Goal: Task Accomplishment & Management: Manage account settings

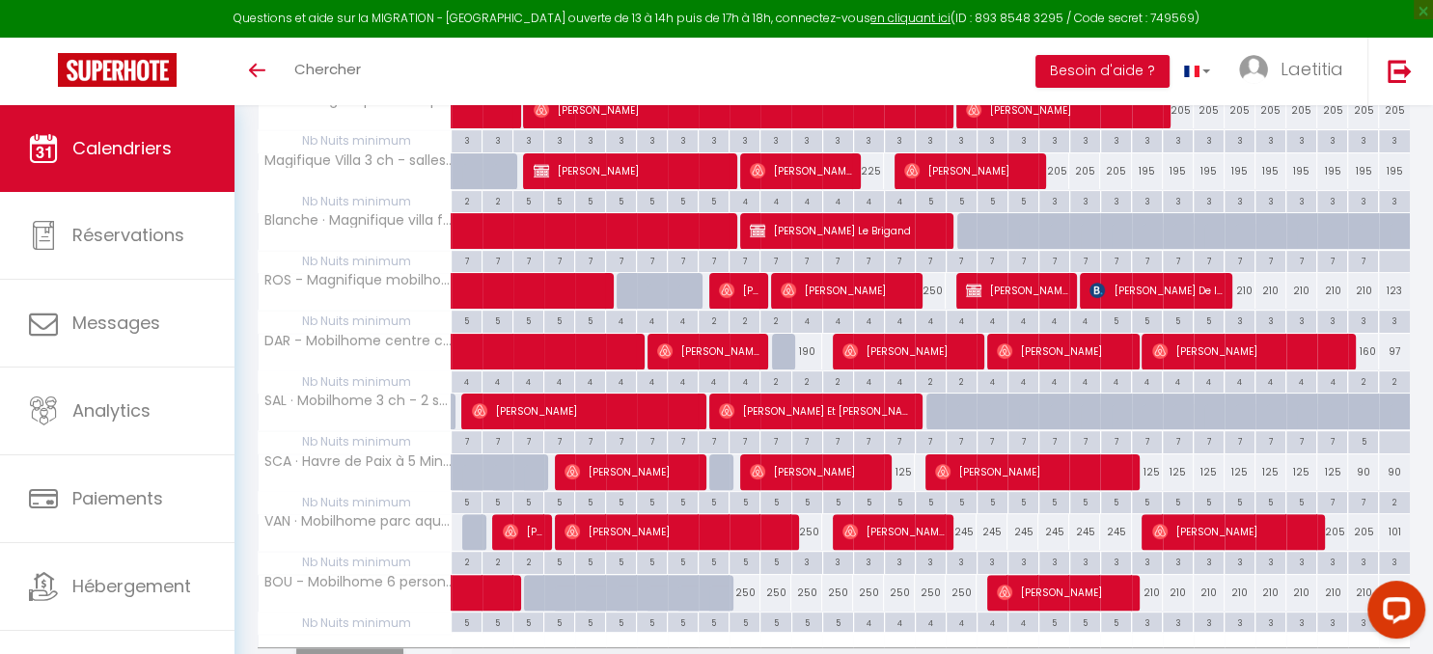
scroll to position [510, 0]
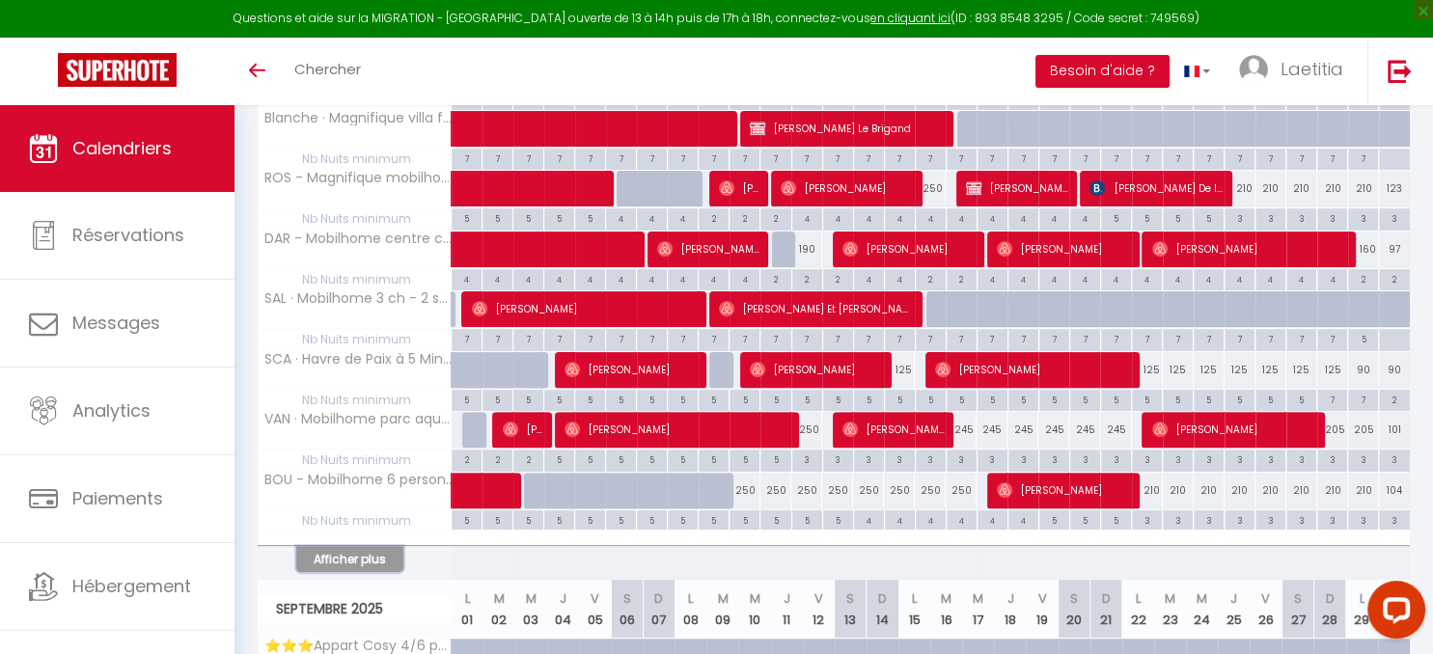
click at [366, 555] on button "Afficher plus" at bounding box center [349, 559] width 107 height 26
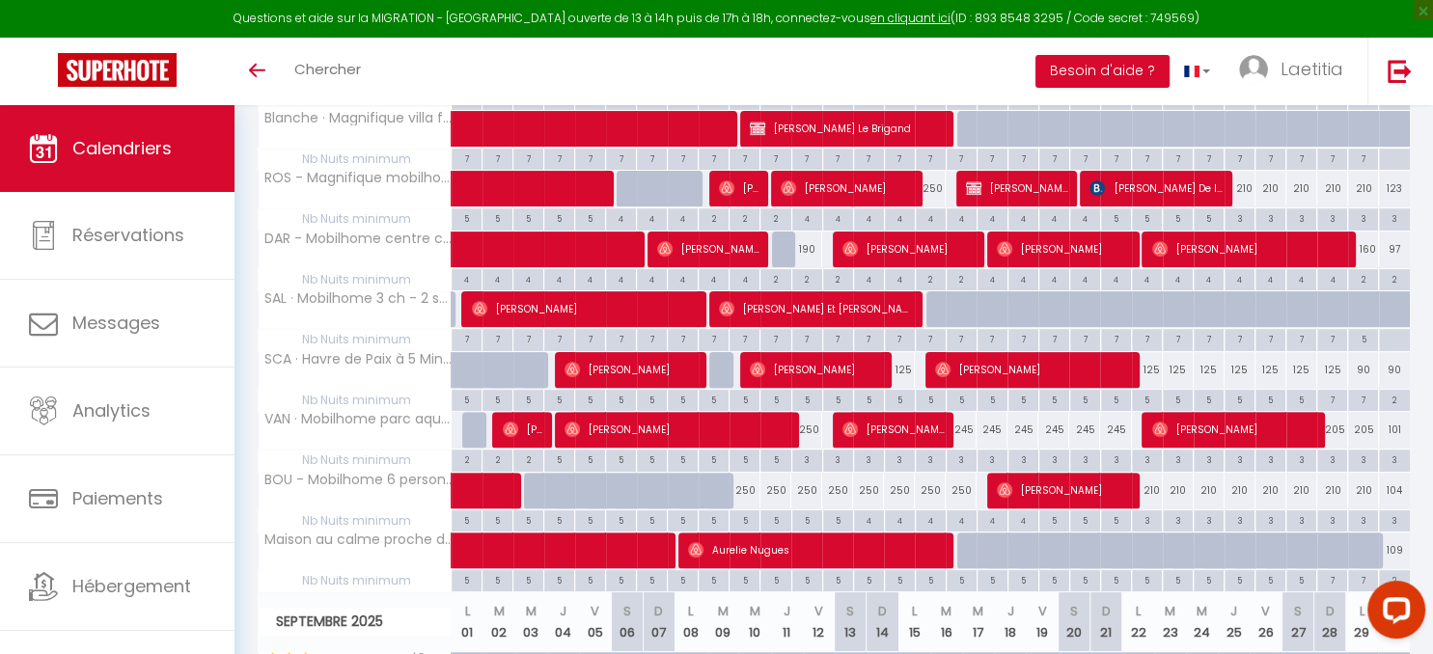
click at [745, 518] on div "5" at bounding box center [745, 520] width 30 height 18
type input "5"
type input "Dim 10 Août 2025"
type input "Lun 11 Août 2025"
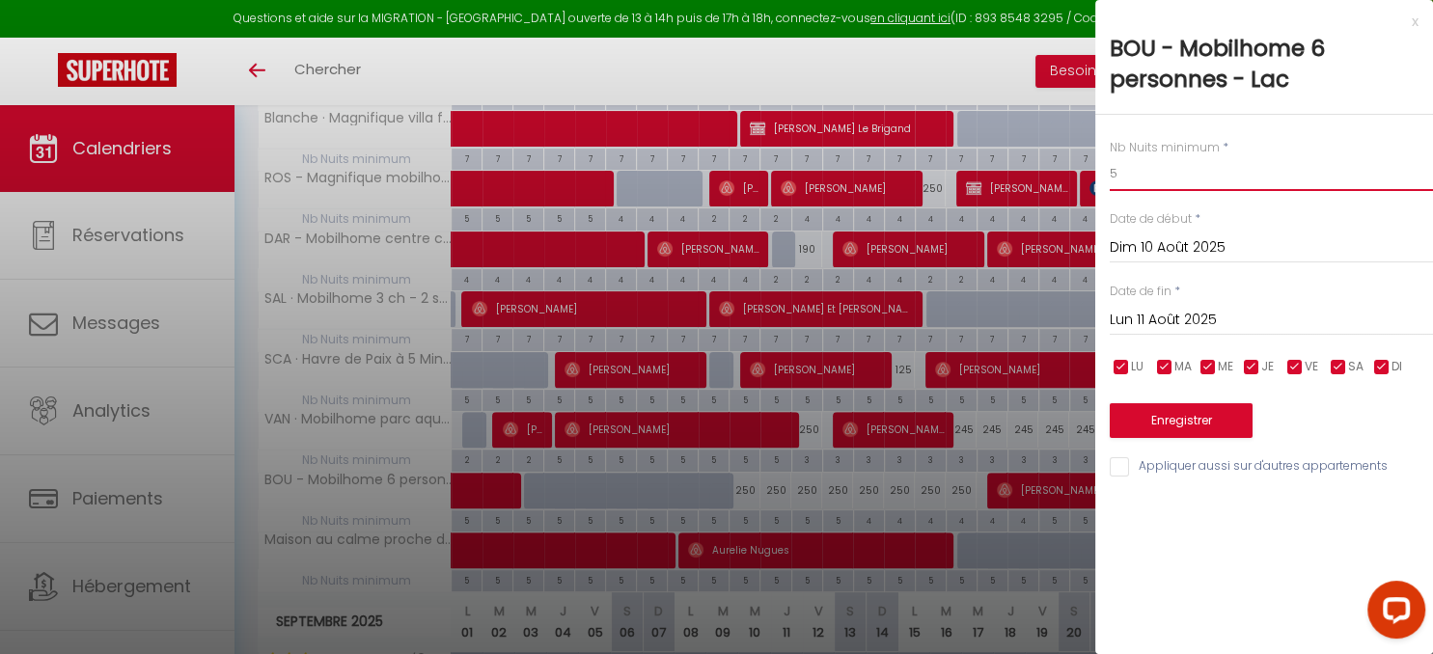
drag, startPoint x: 1141, startPoint y: 176, endPoint x: 987, endPoint y: 168, distance: 153.6
click at [1110, 168] on input "5" at bounding box center [1271, 173] width 323 height 35
type input "4"
click at [1175, 318] on input "Lun 11 Août 2025" at bounding box center [1271, 320] width 323 height 25
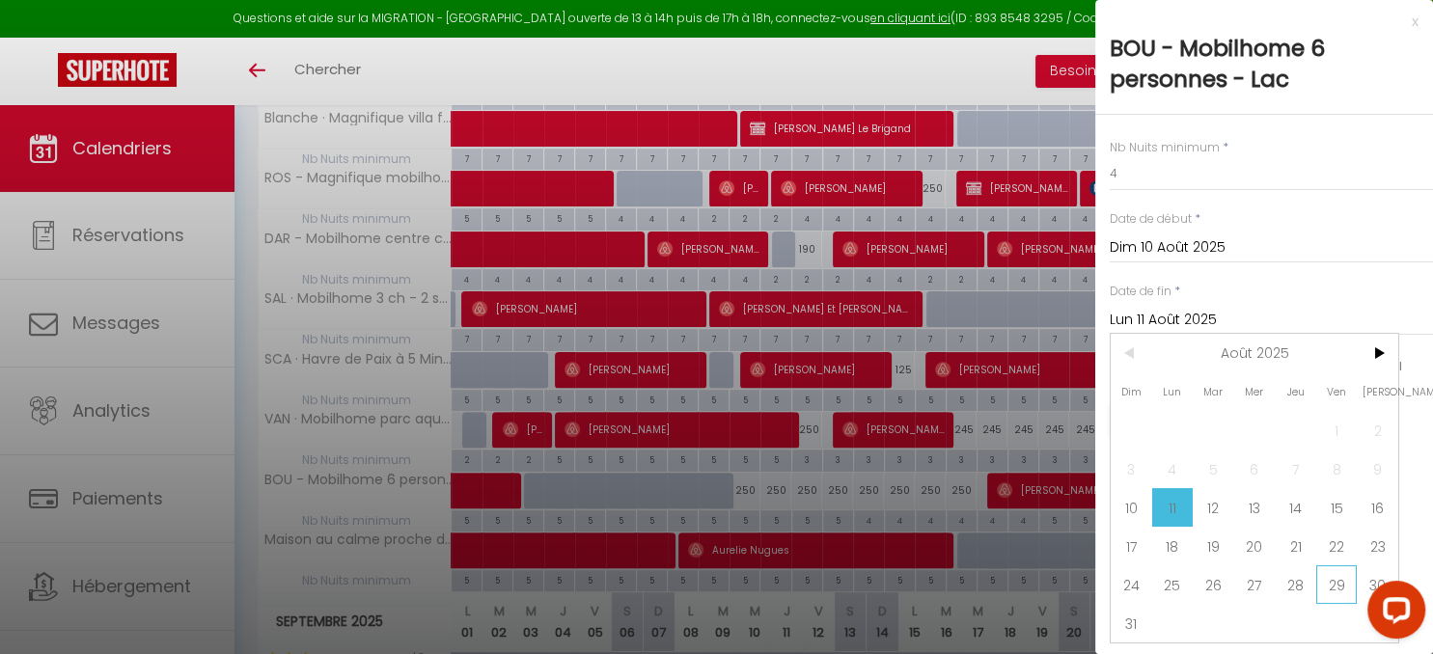
click at [1339, 590] on span "29" at bounding box center [1336, 585] width 41 height 39
type input "Ven 29 Août 2025"
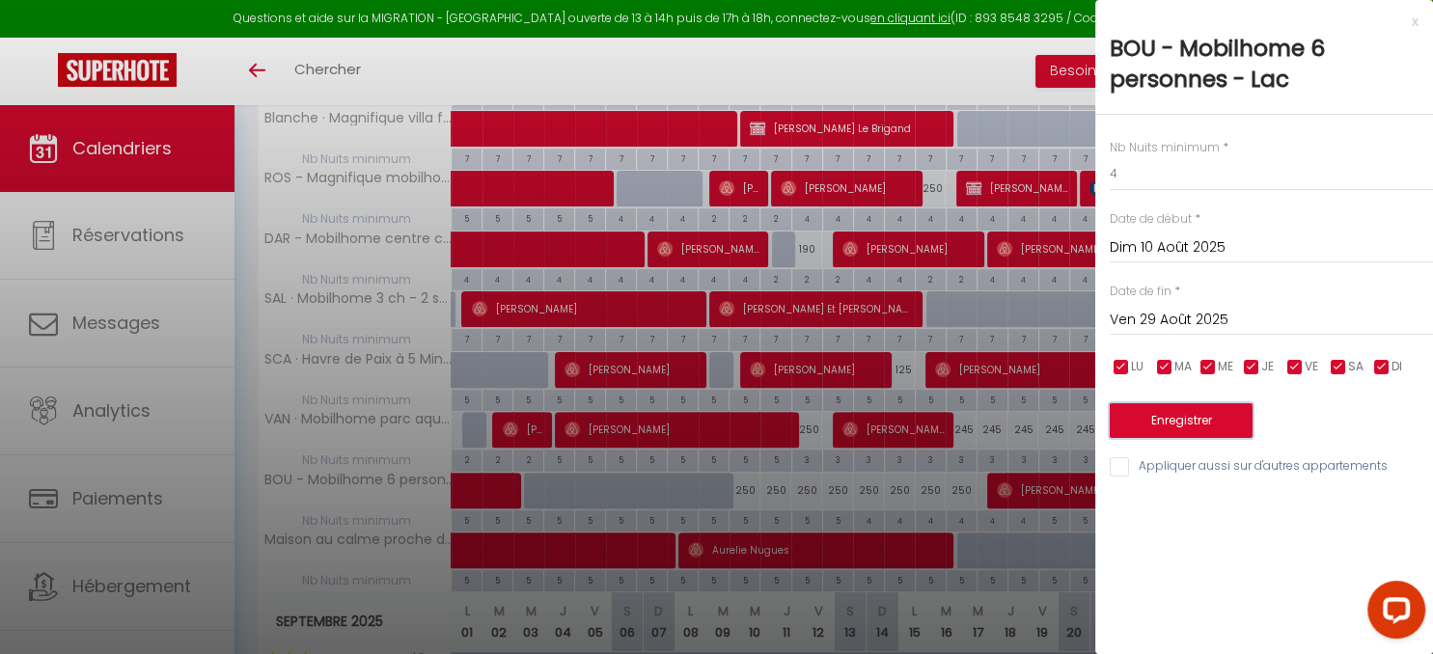
click at [1185, 412] on button "Enregistrer" at bounding box center [1181, 420] width 143 height 35
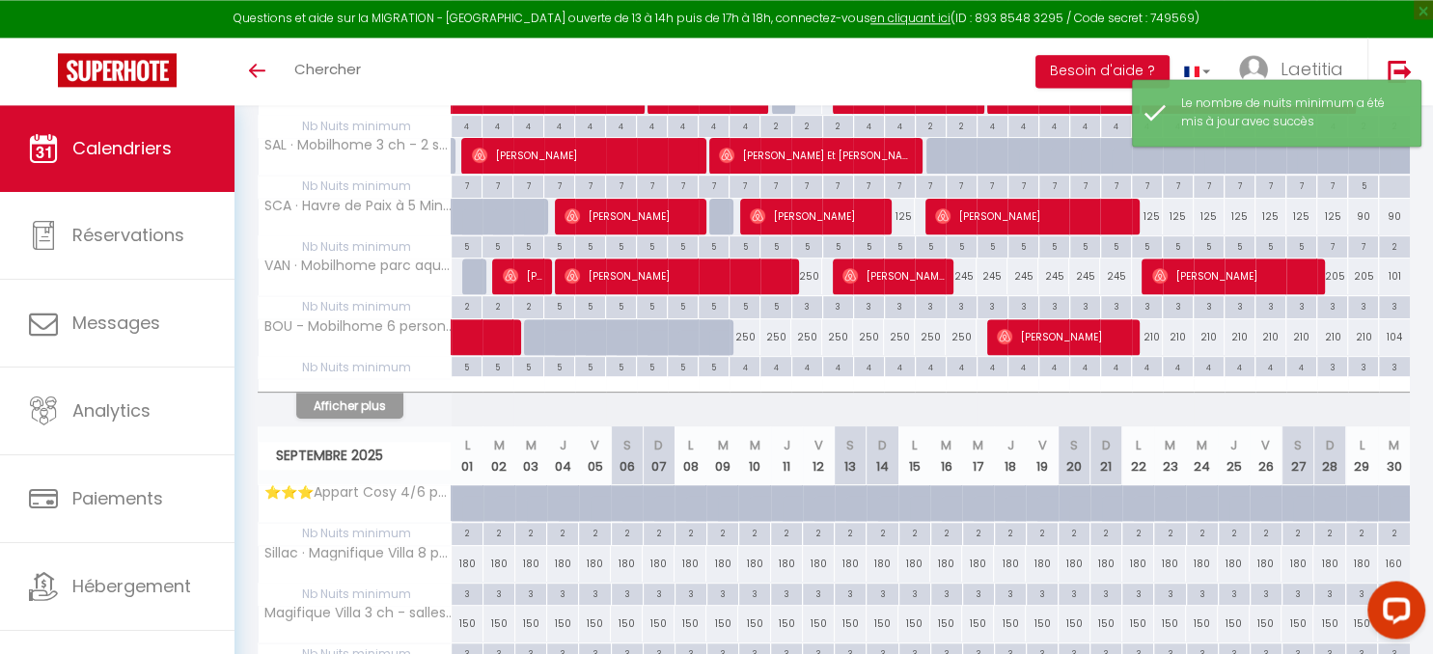
scroll to position [716, 0]
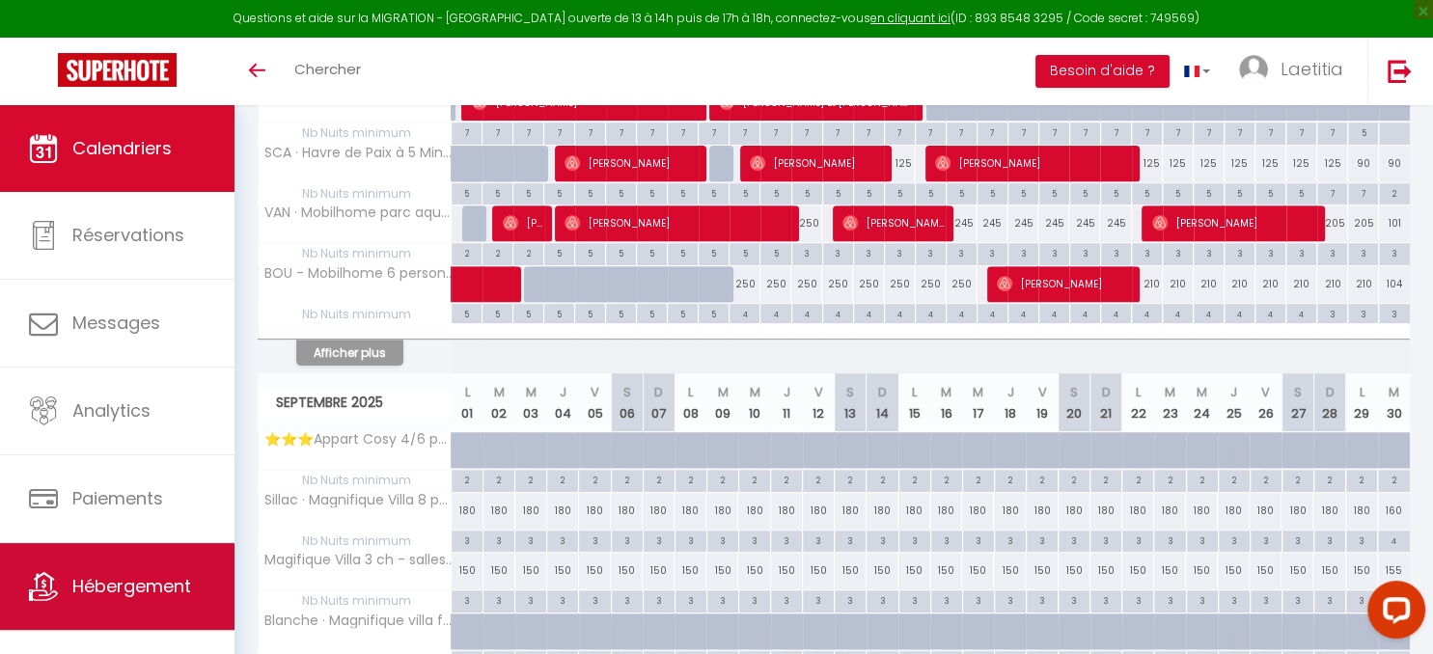
click at [161, 586] on span "Hébergement" at bounding box center [131, 586] width 119 height 24
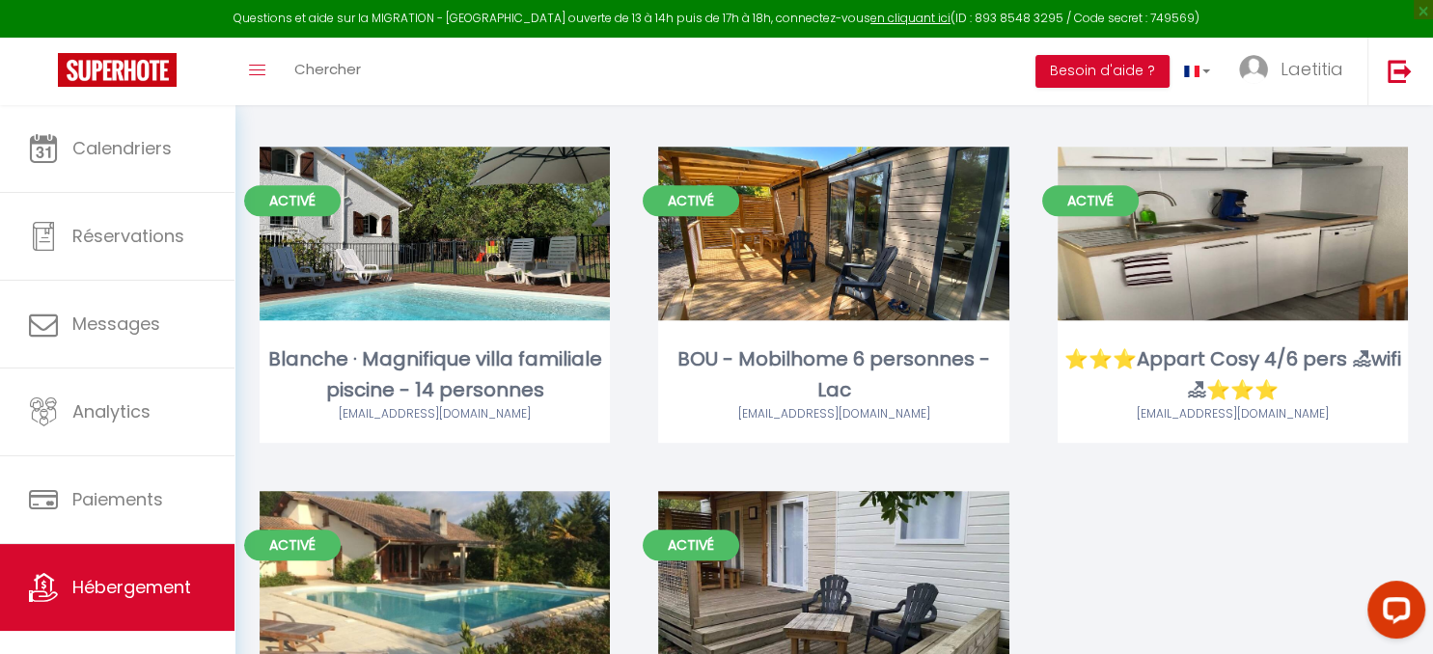
scroll to position [769, 0]
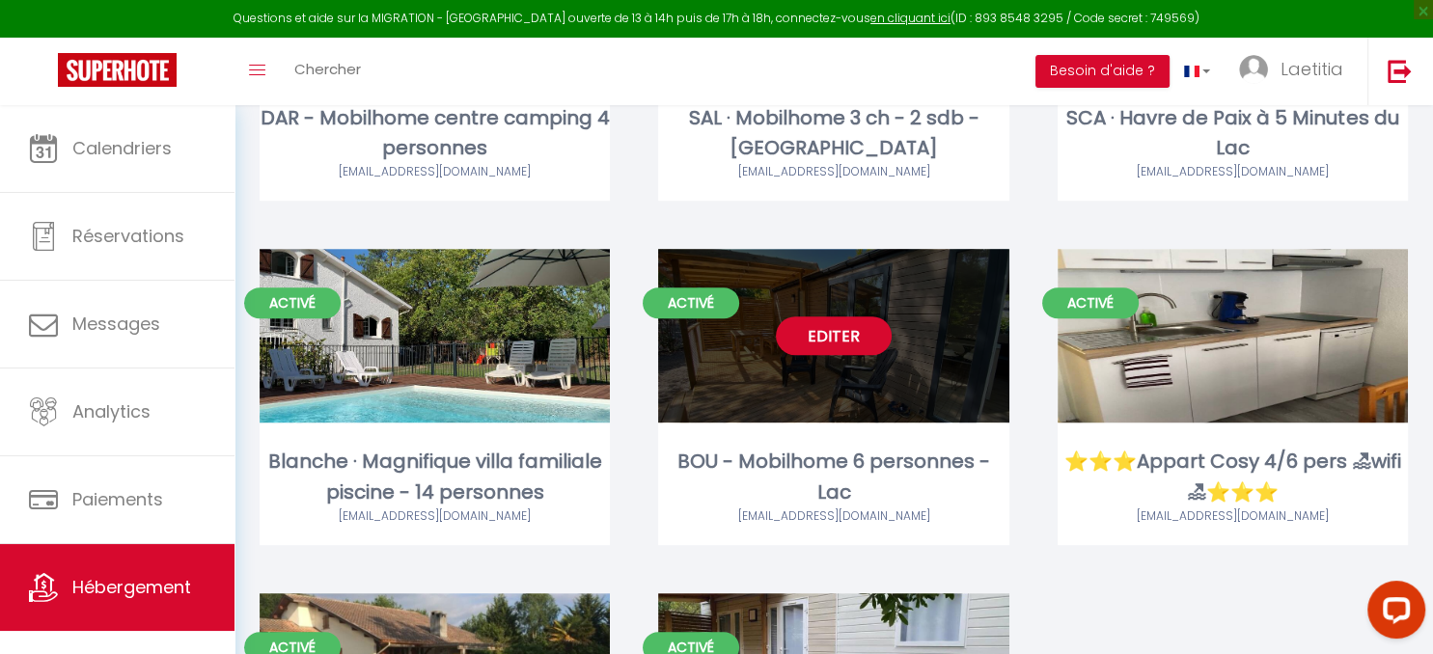
click at [835, 336] on link "Editer" at bounding box center [834, 336] width 116 height 39
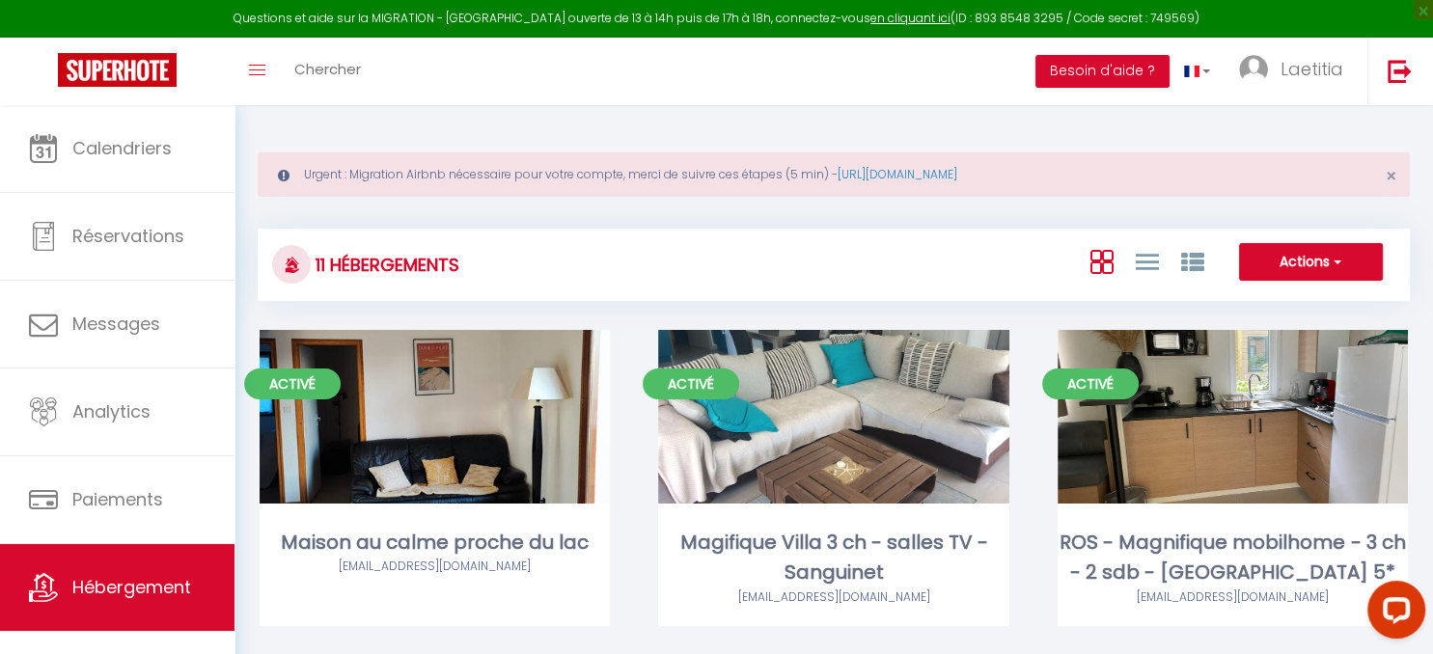
select select "3"
select select "2"
select select "1"
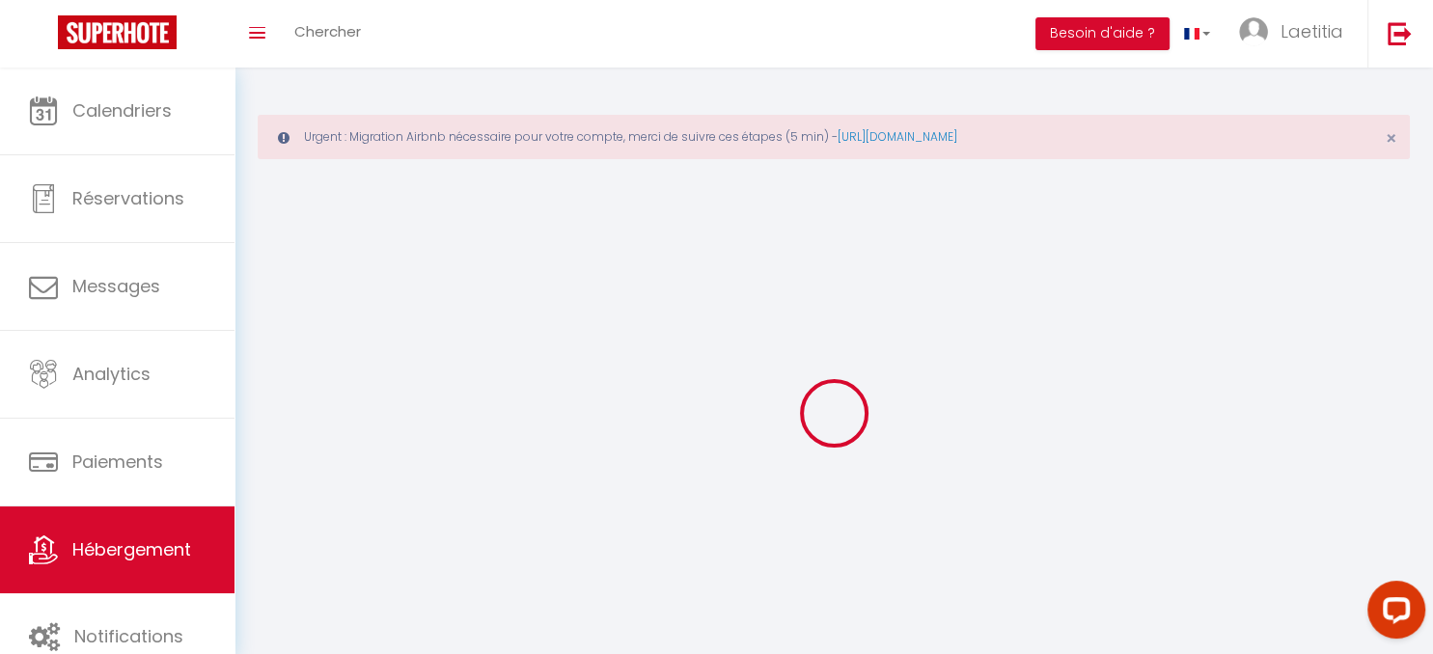
select select
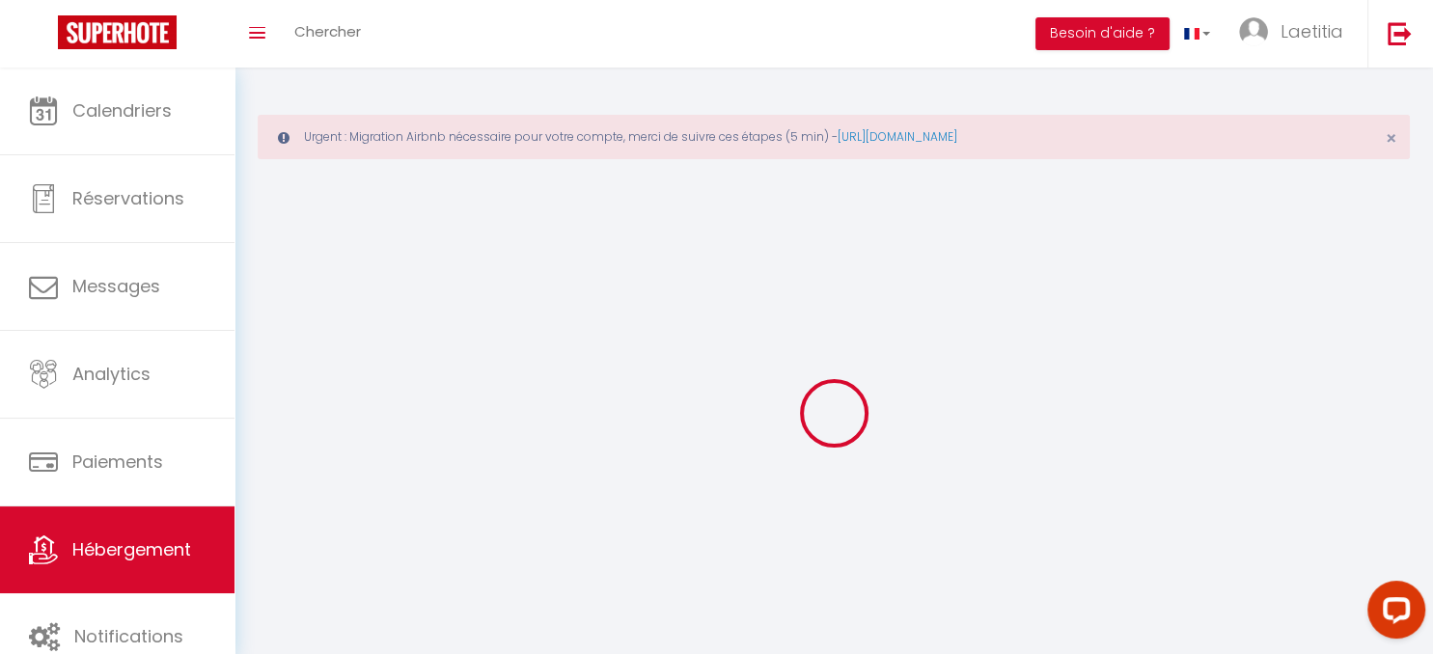
checkbox input "false"
select select
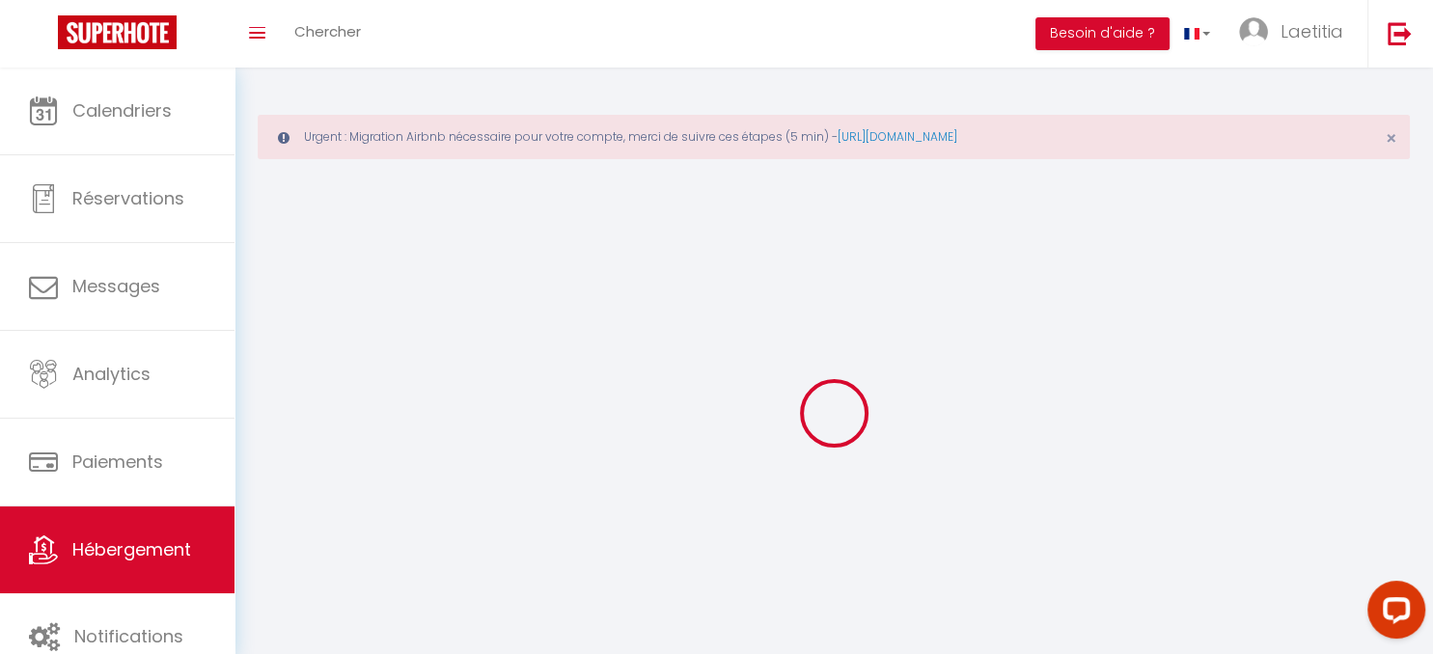
select select
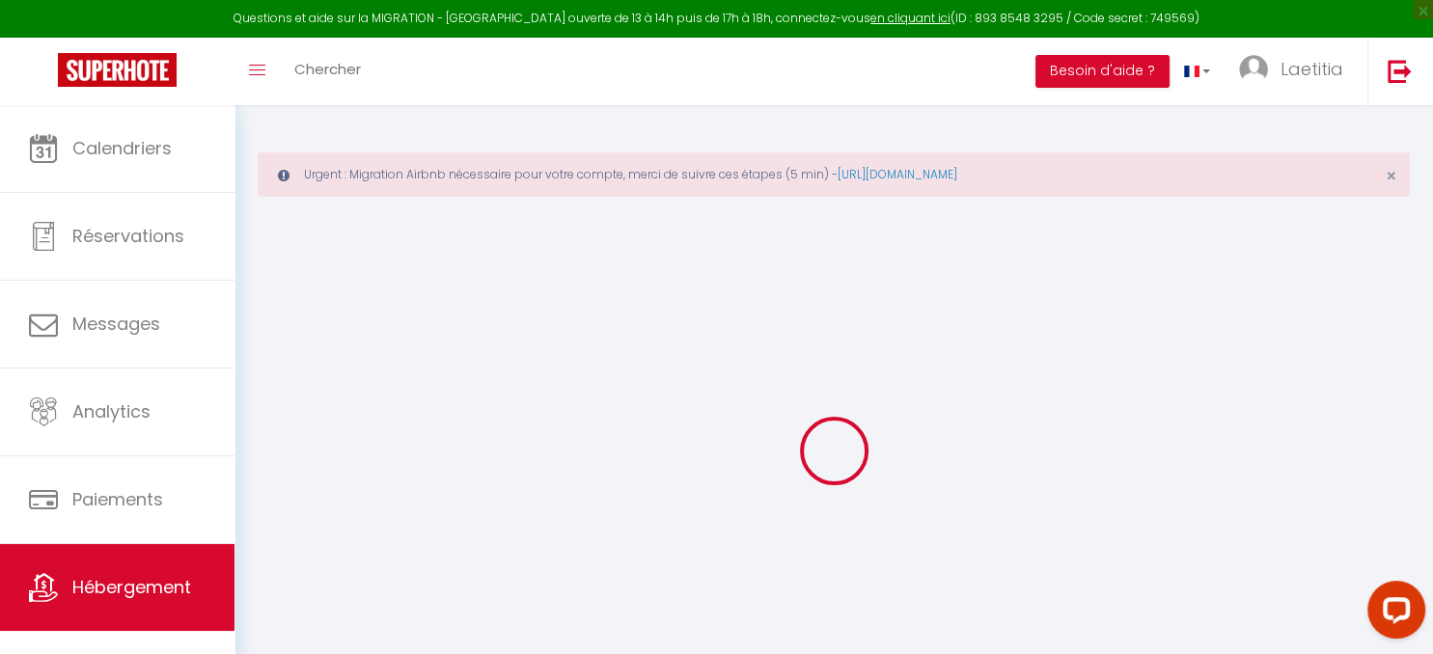
select select
checkbox input "false"
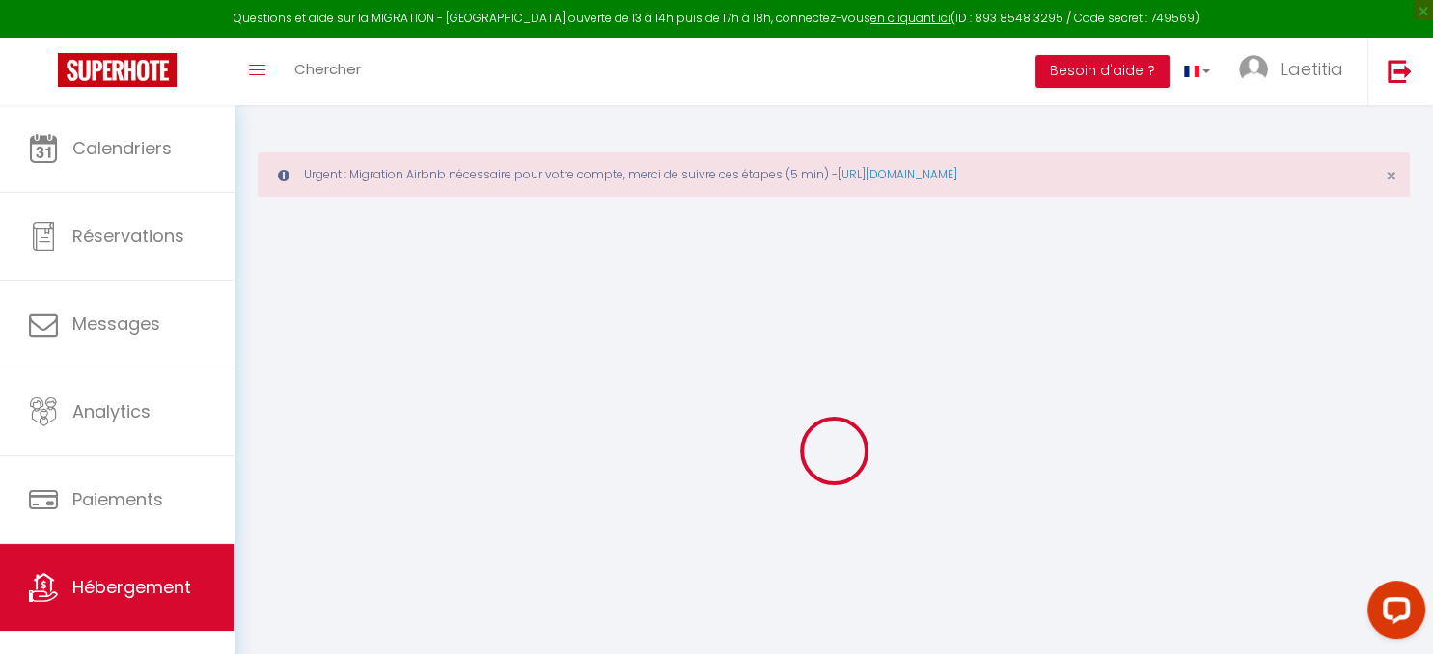
checkbox input "false"
select select
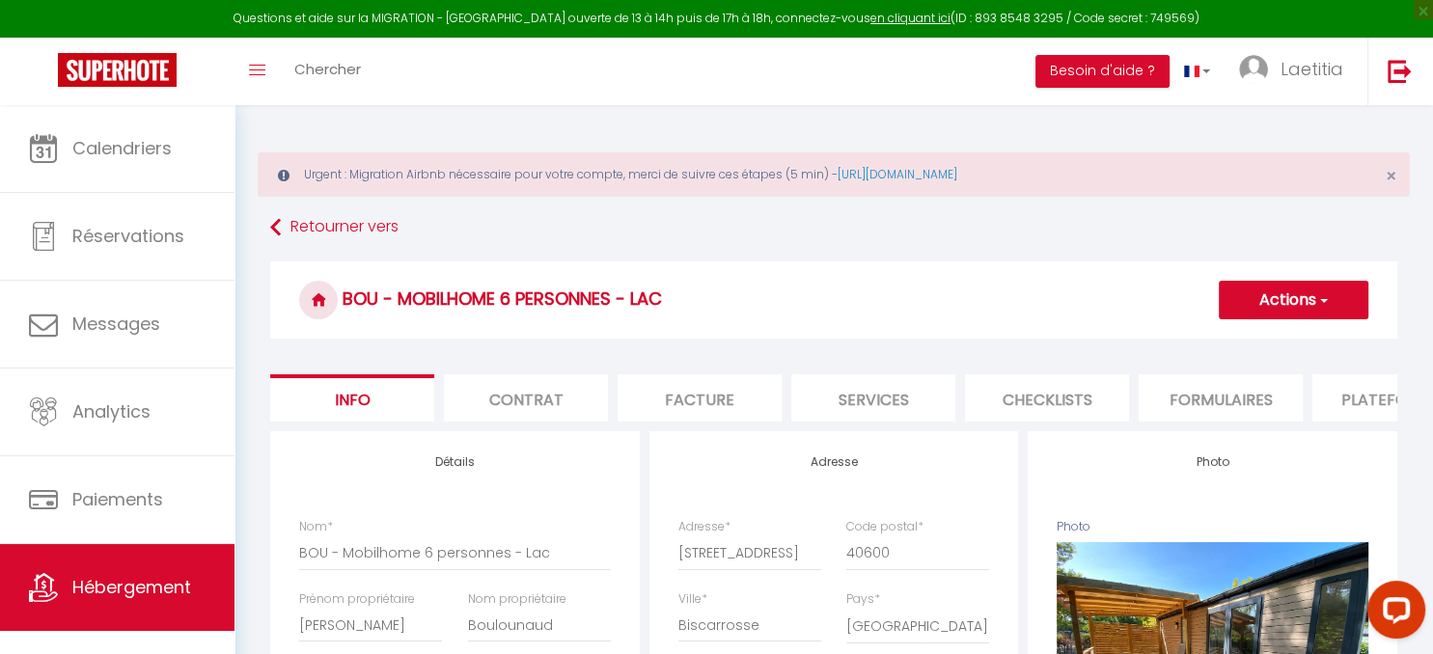
select select
checkbox input "false"
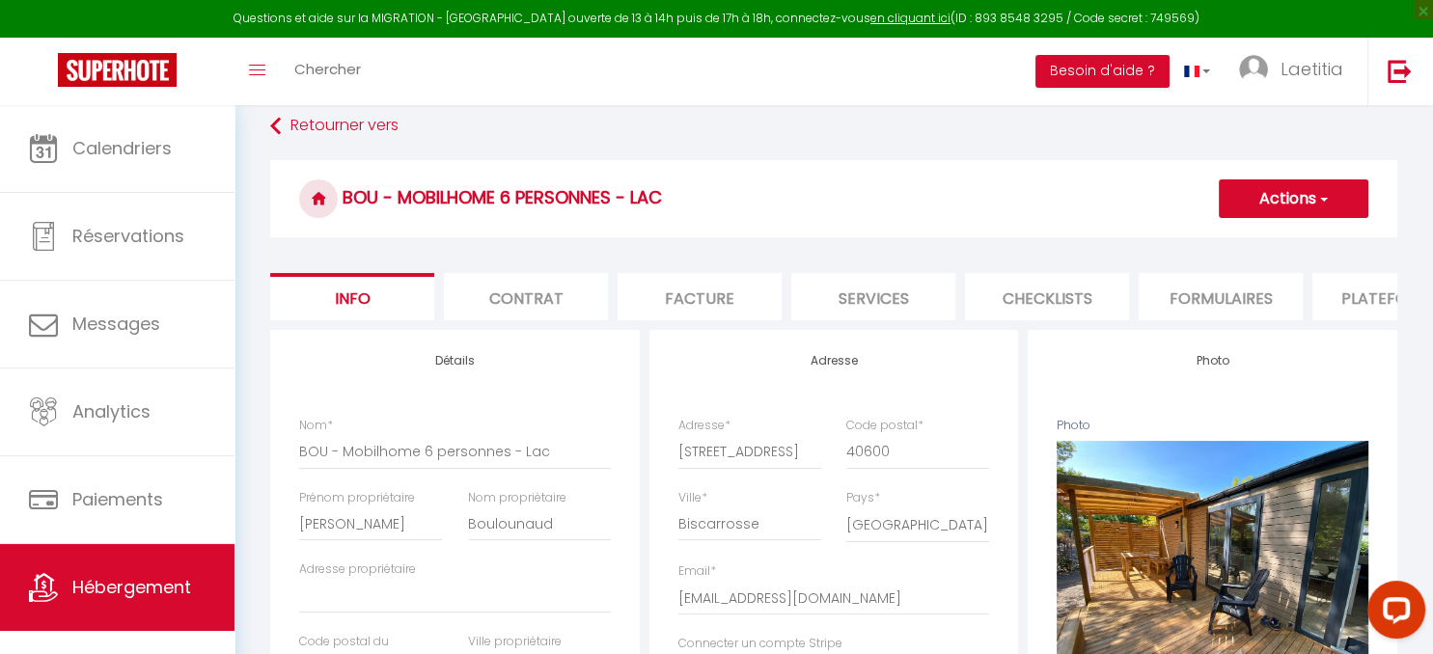
scroll to position [204, 0]
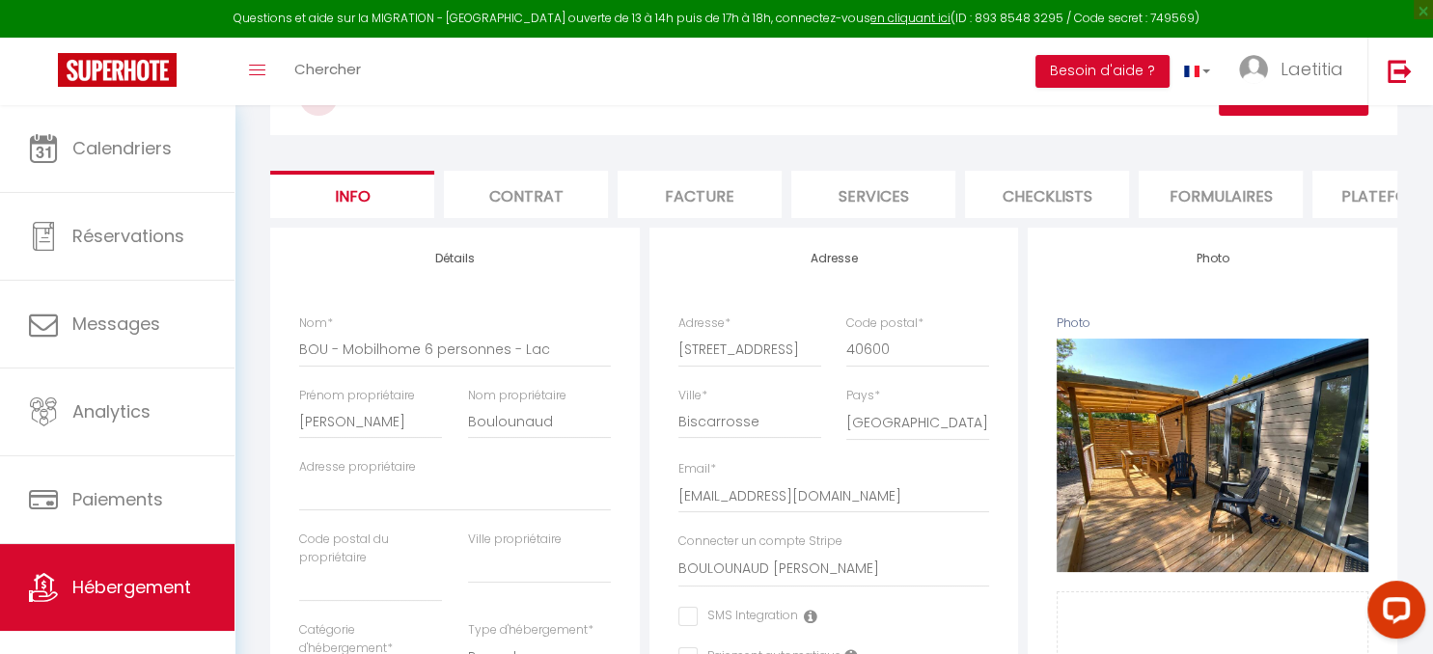
click at [1365, 191] on li "Plateformes" at bounding box center [1394, 194] width 164 height 47
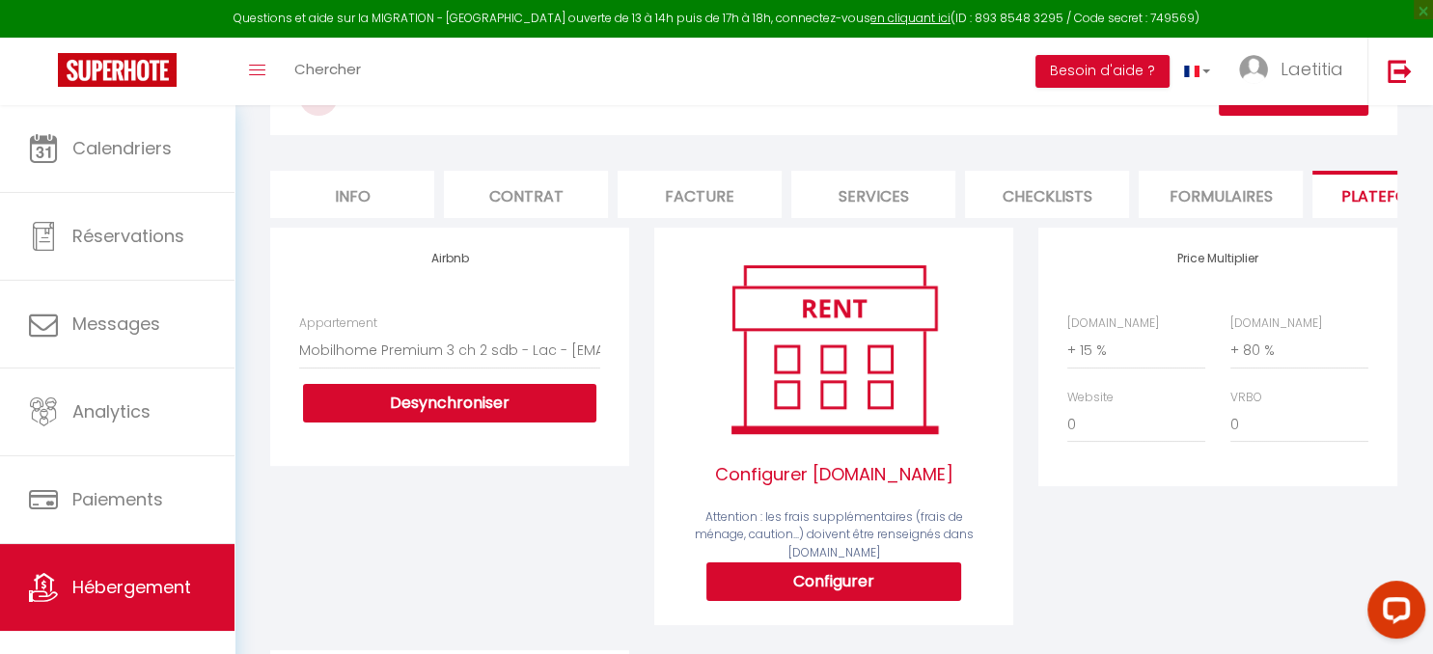
click at [1241, 190] on li "Formulaires" at bounding box center [1221, 194] width 164 height 47
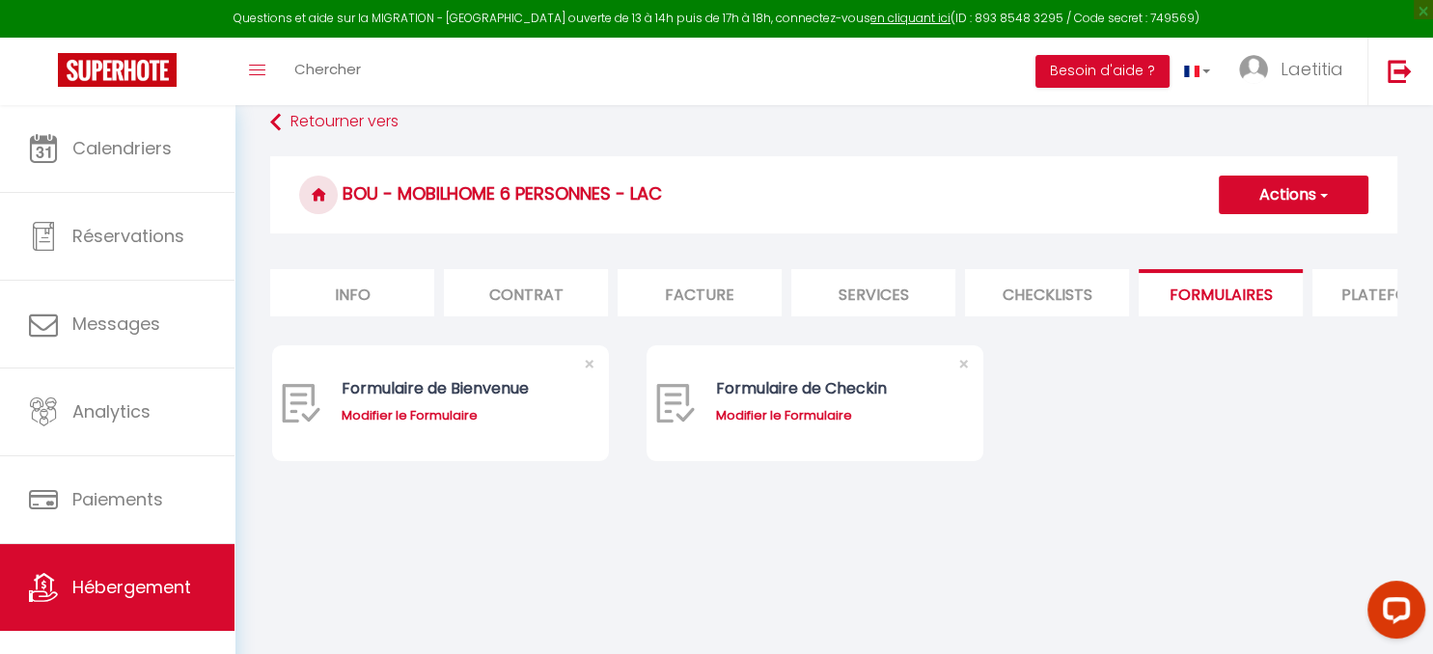
scroll to position [104, 0]
click at [1021, 298] on li "Checklists" at bounding box center [1047, 293] width 164 height 47
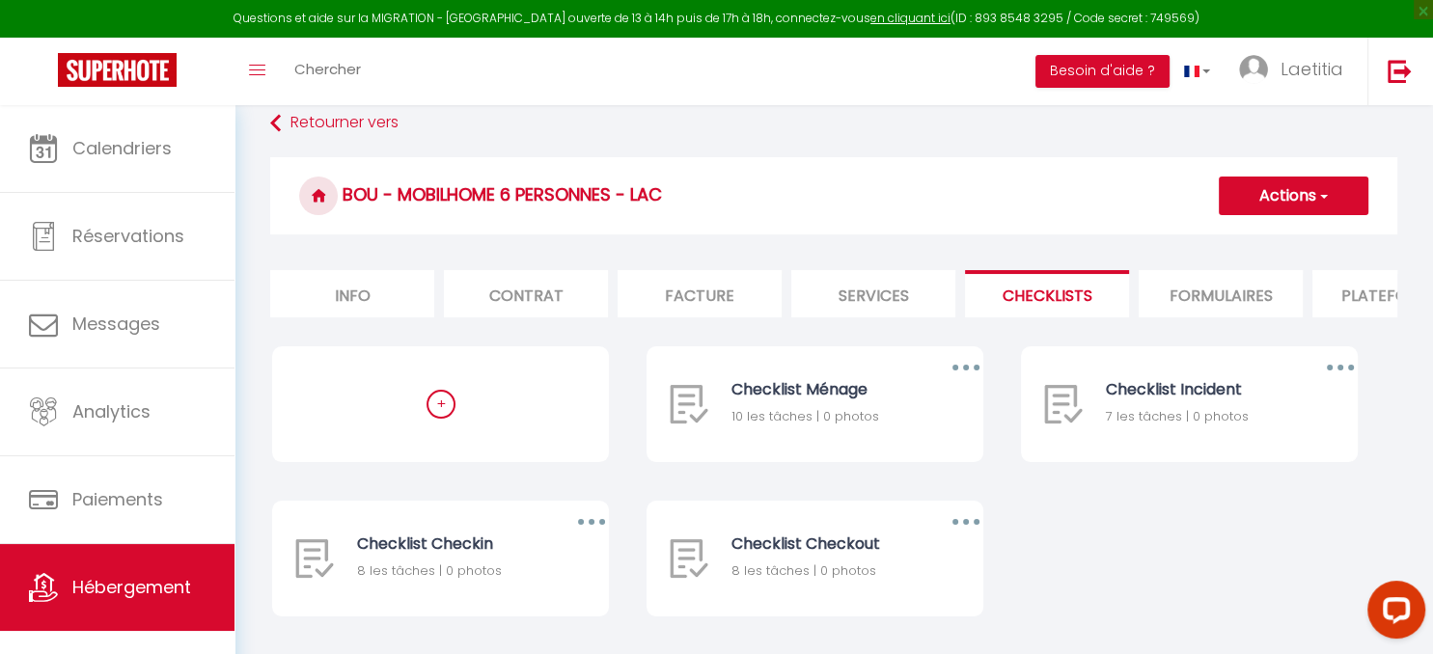
click at [856, 295] on li "Services" at bounding box center [873, 293] width 164 height 47
select select
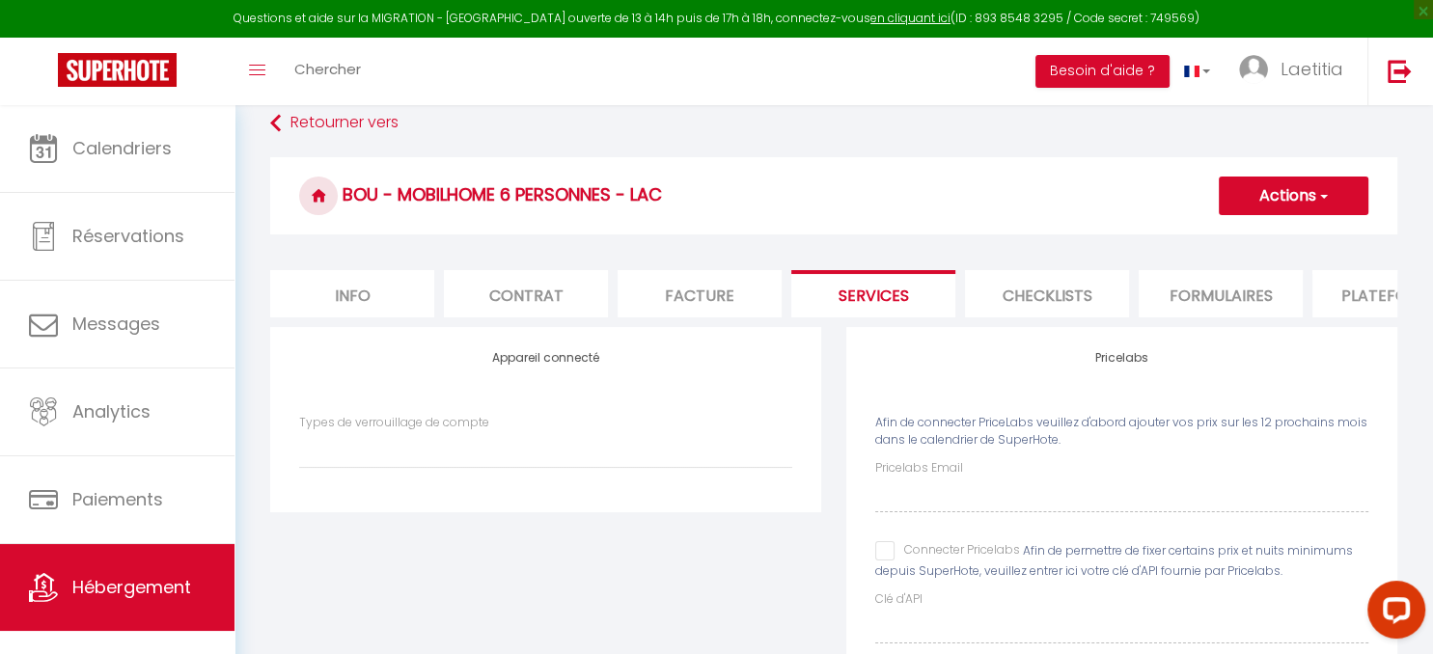
click at [677, 295] on li "Facture" at bounding box center [700, 293] width 164 height 47
select select
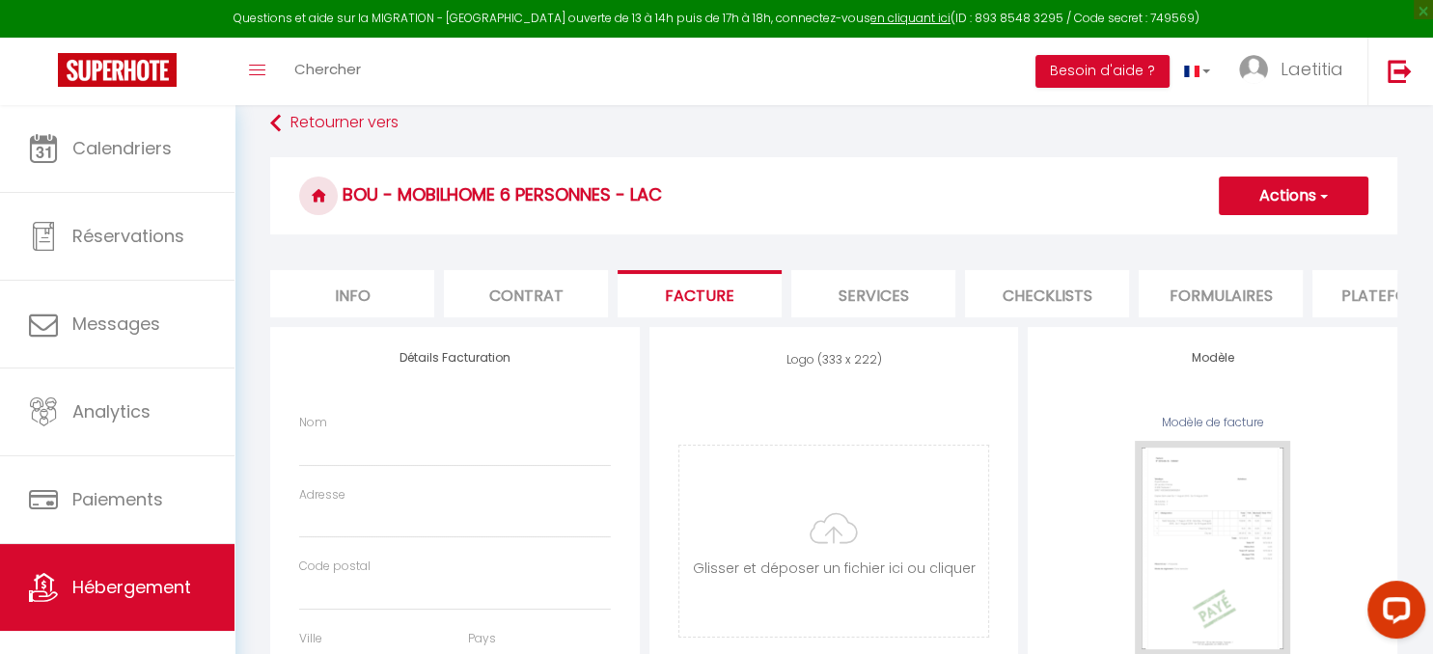
click at [495, 295] on li "Contrat" at bounding box center [526, 293] width 164 height 47
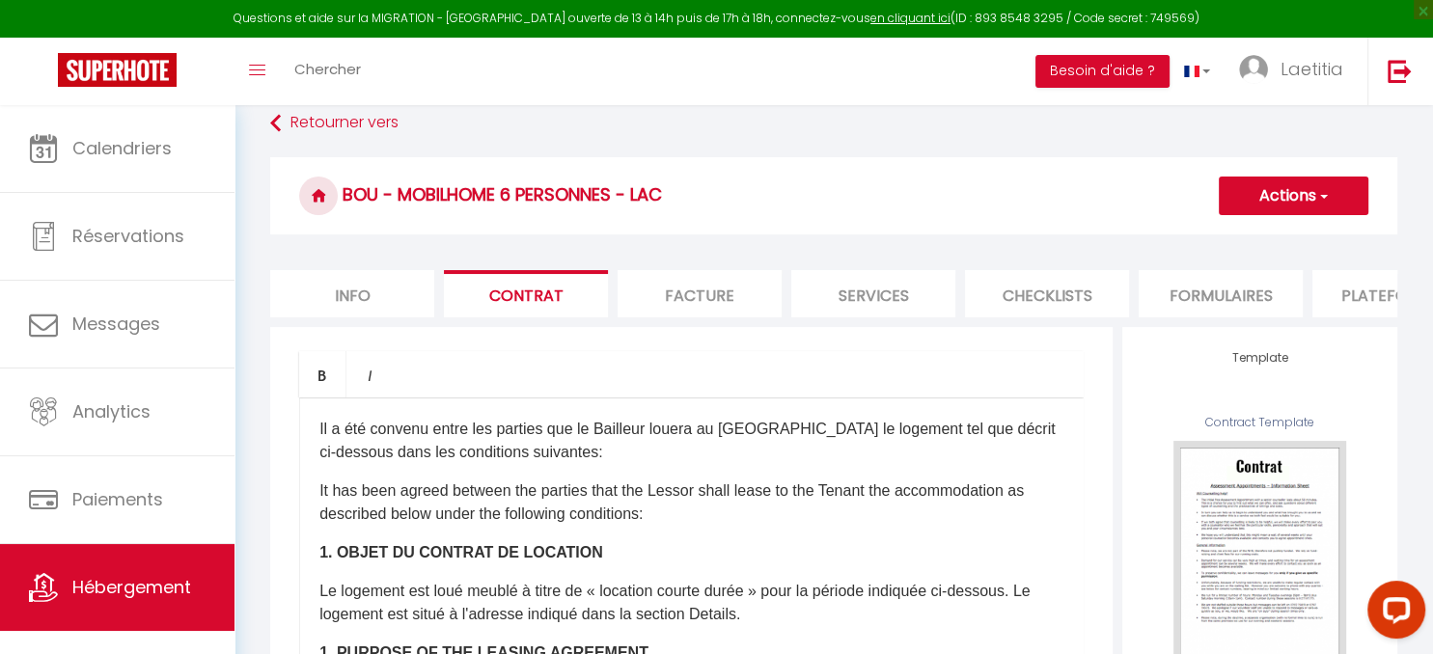
click at [1372, 295] on li "Plateformes" at bounding box center [1394, 293] width 164 height 47
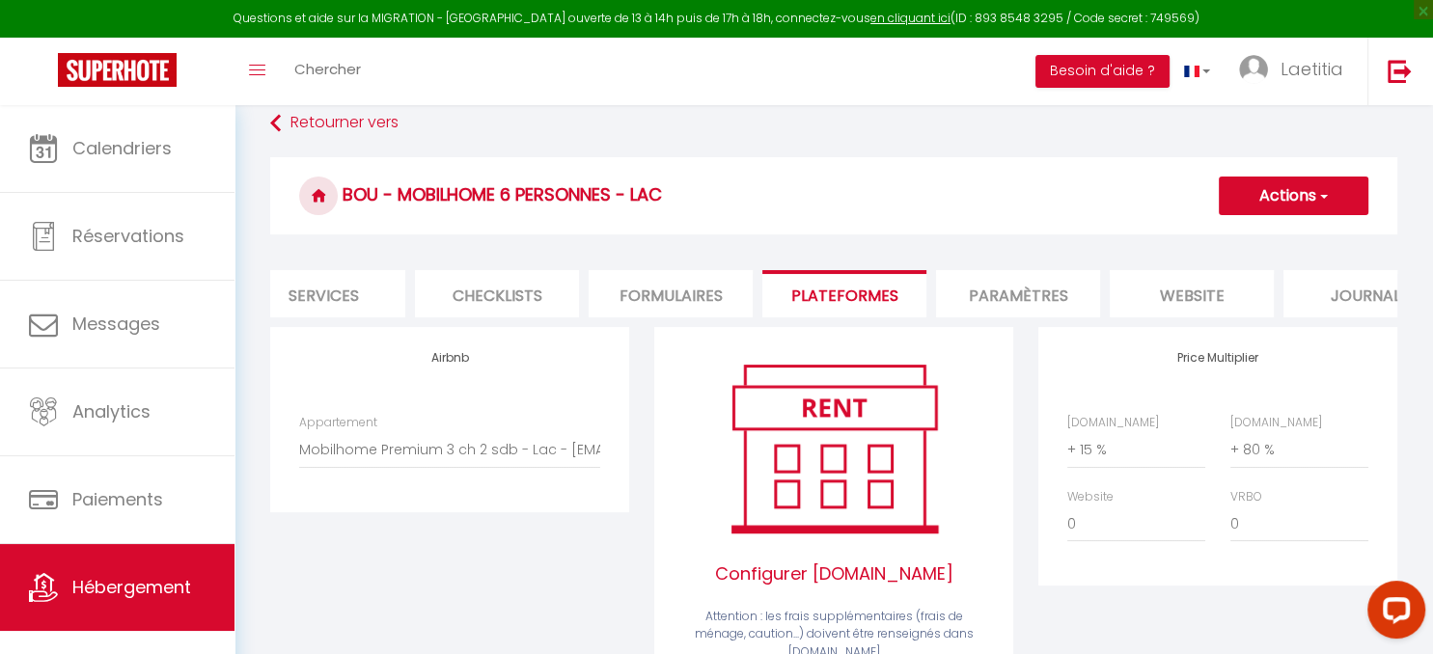
scroll to position [0, 551]
click at [1007, 283] on li "Paramètres" at bounding box center [1017, 293] width 164 height 47
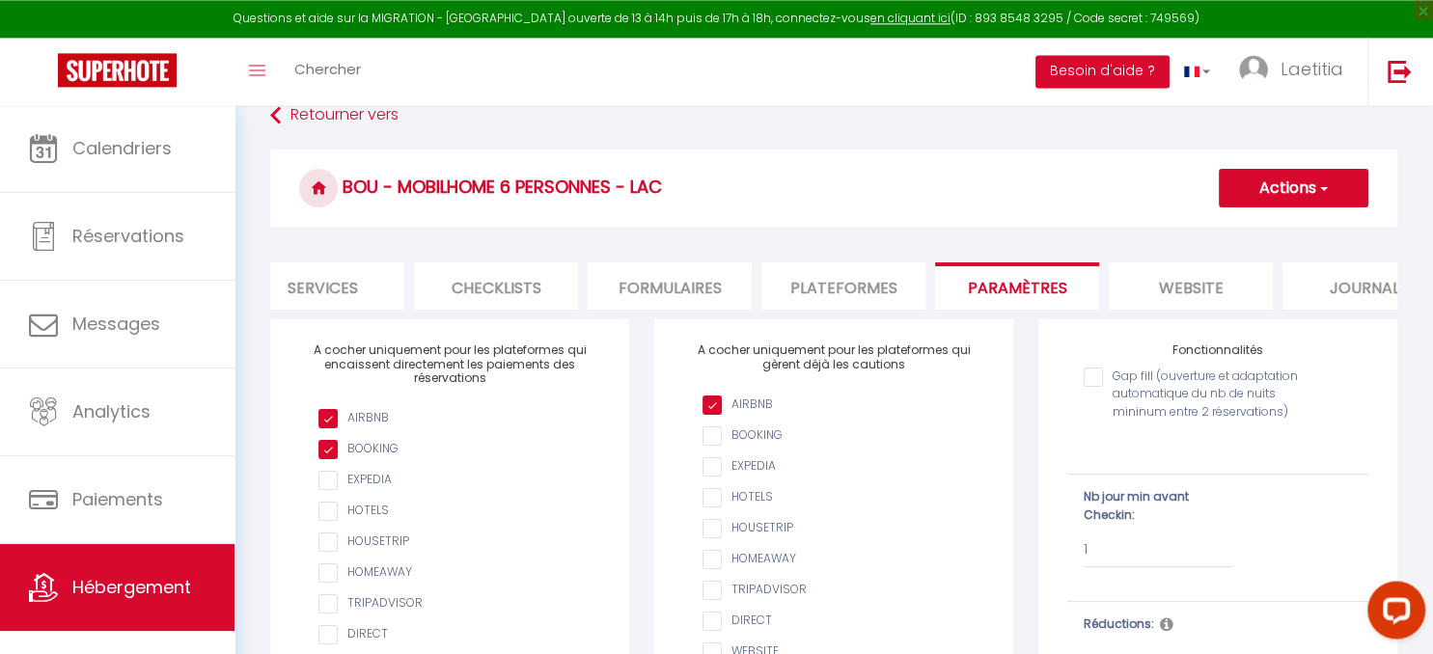
scroll to position [207, 0]
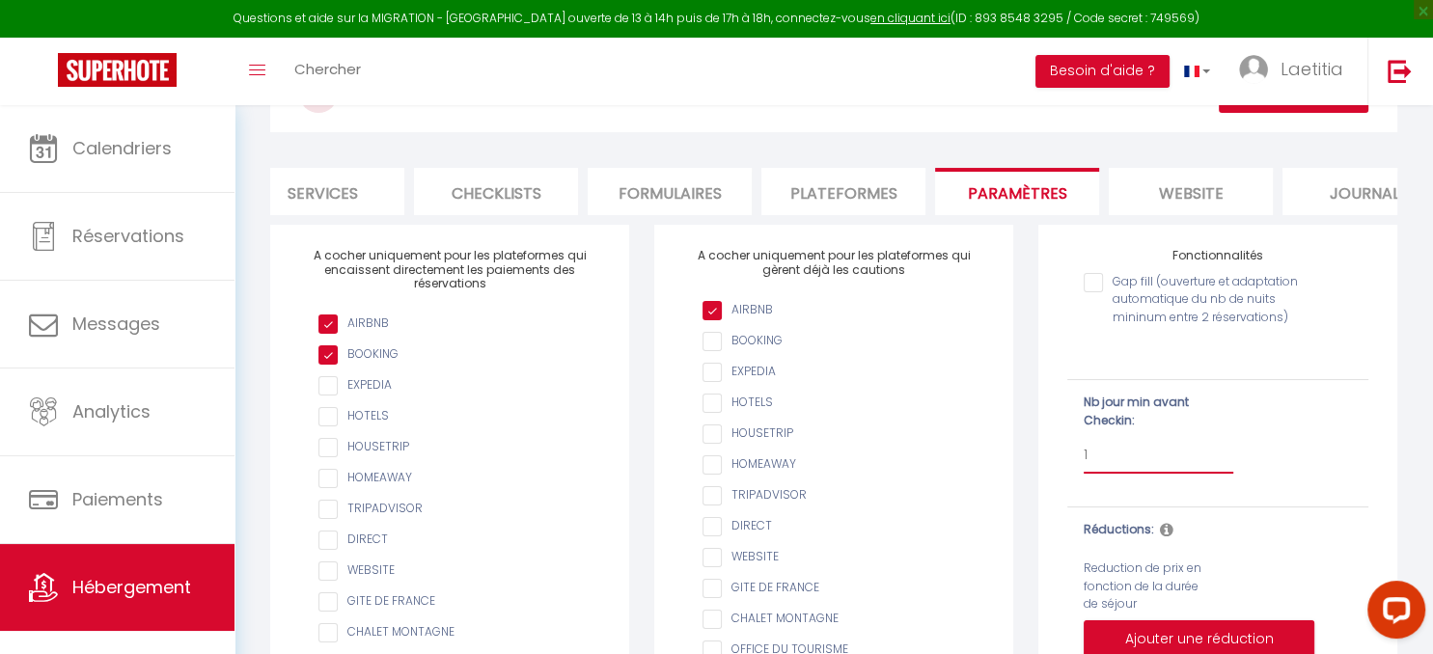
click option "1" at bounding box center [0, 0] width 0 height 0
click at [1084, 437] on select "Pas de limite 1 2 3 4 5 6 7" at bounding box center [1159, 455] width 150 height 37
select select
click option "Pas de limite" at bounding box center [0, 0] width 0 height 0
checkbox input "false"
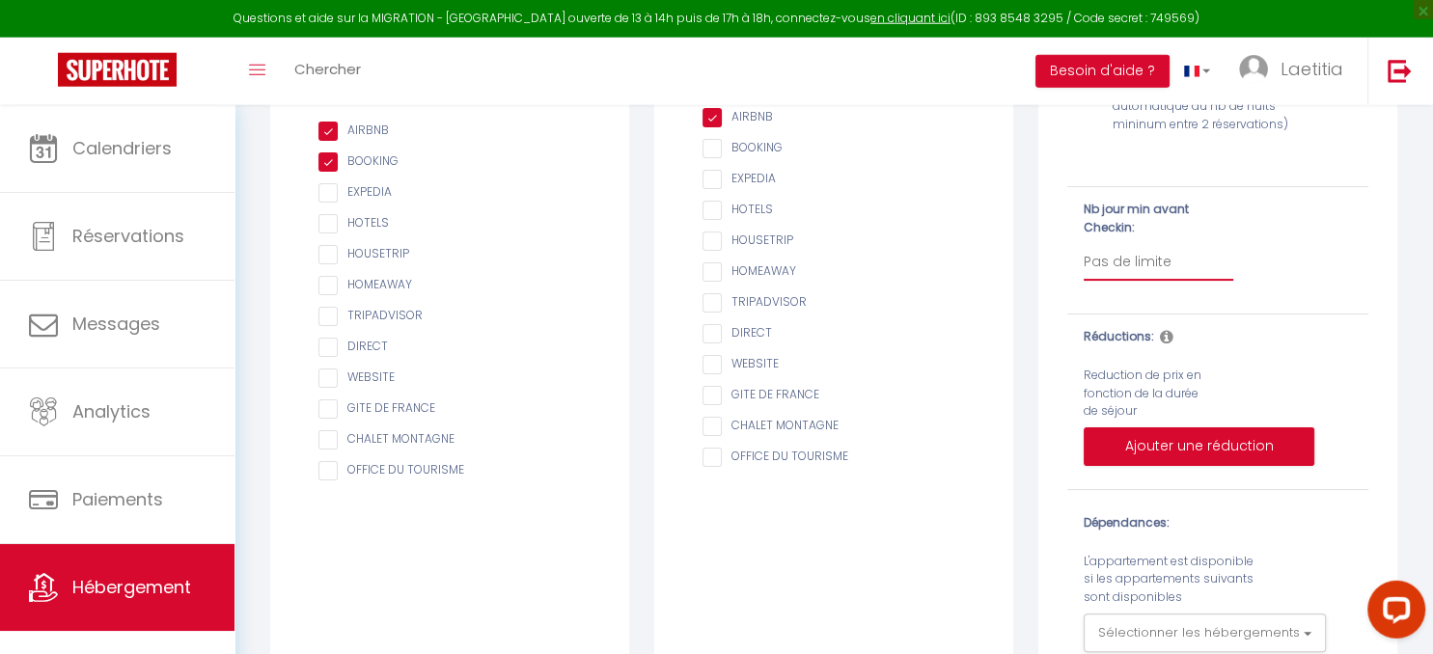
scroll to position [410, 0]
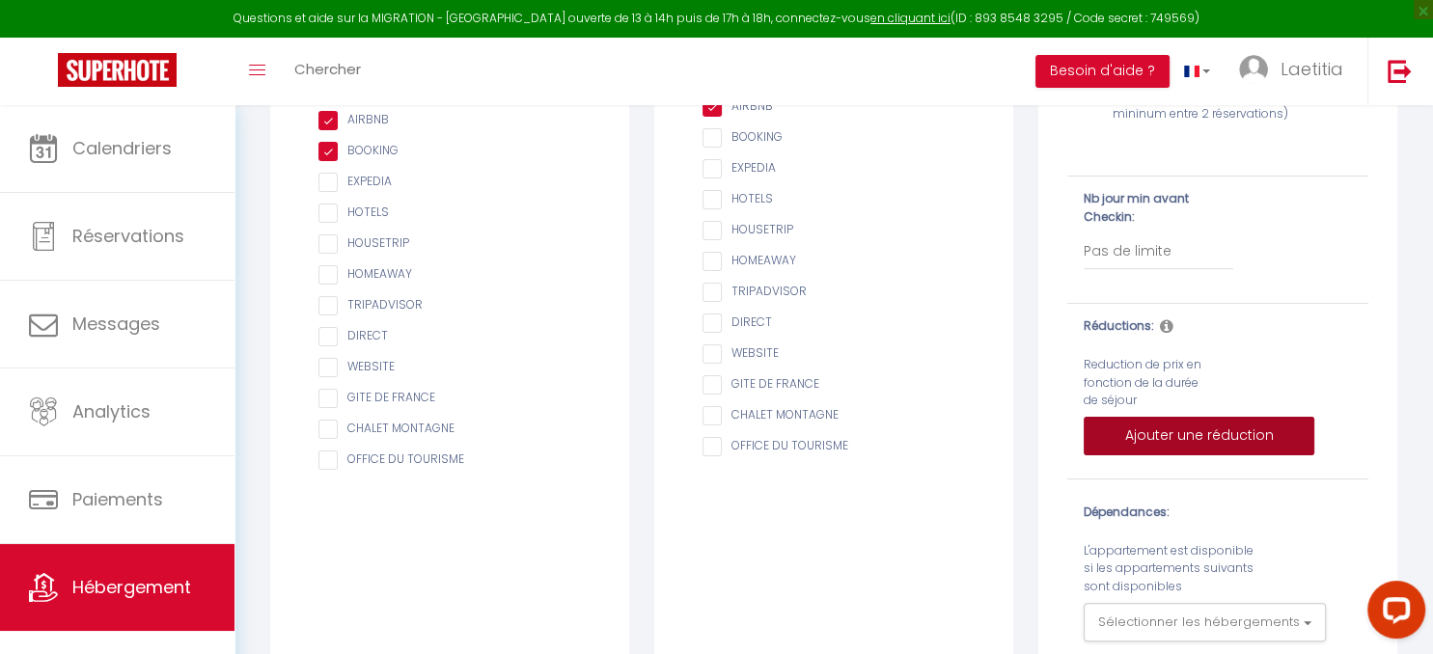
click at [1190, 440] on button "Ajouter une réduction" at bounding box center [1199, 436] width 231 height 39
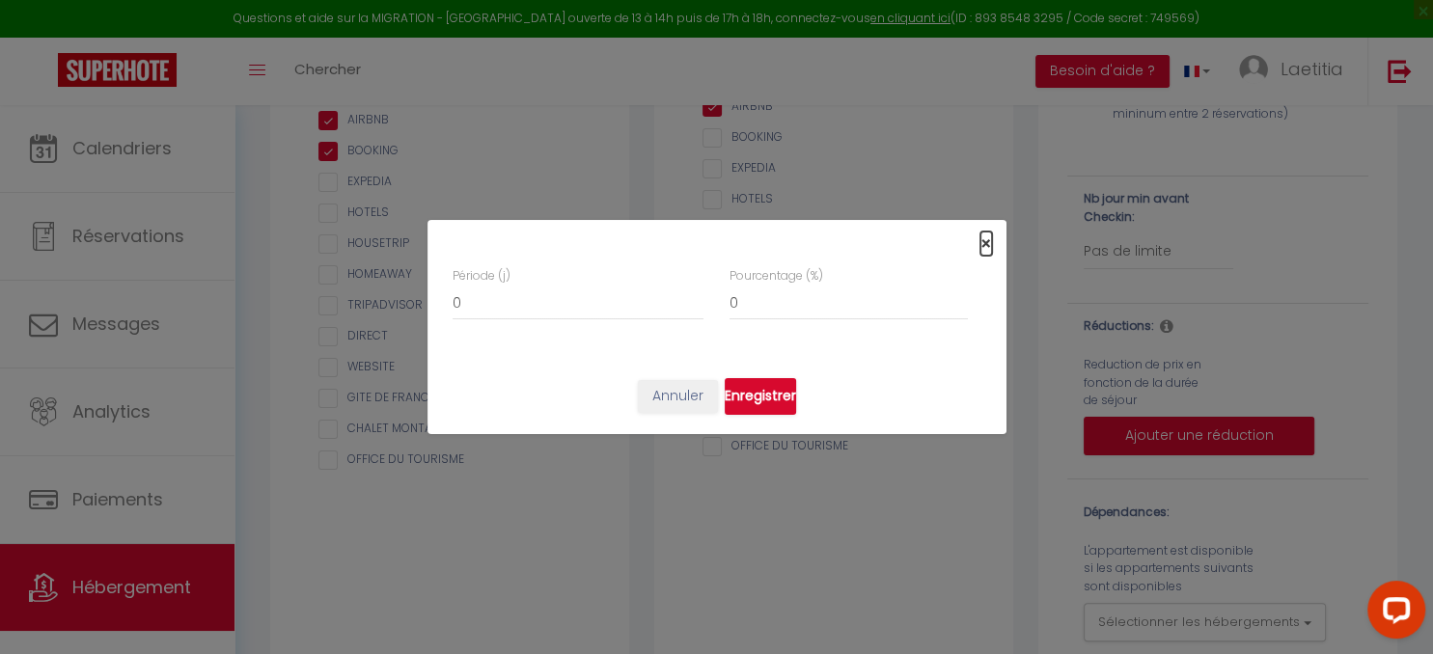
click at [982, 248] on span "×" at bounding box center [987, 244] width 12 height 24
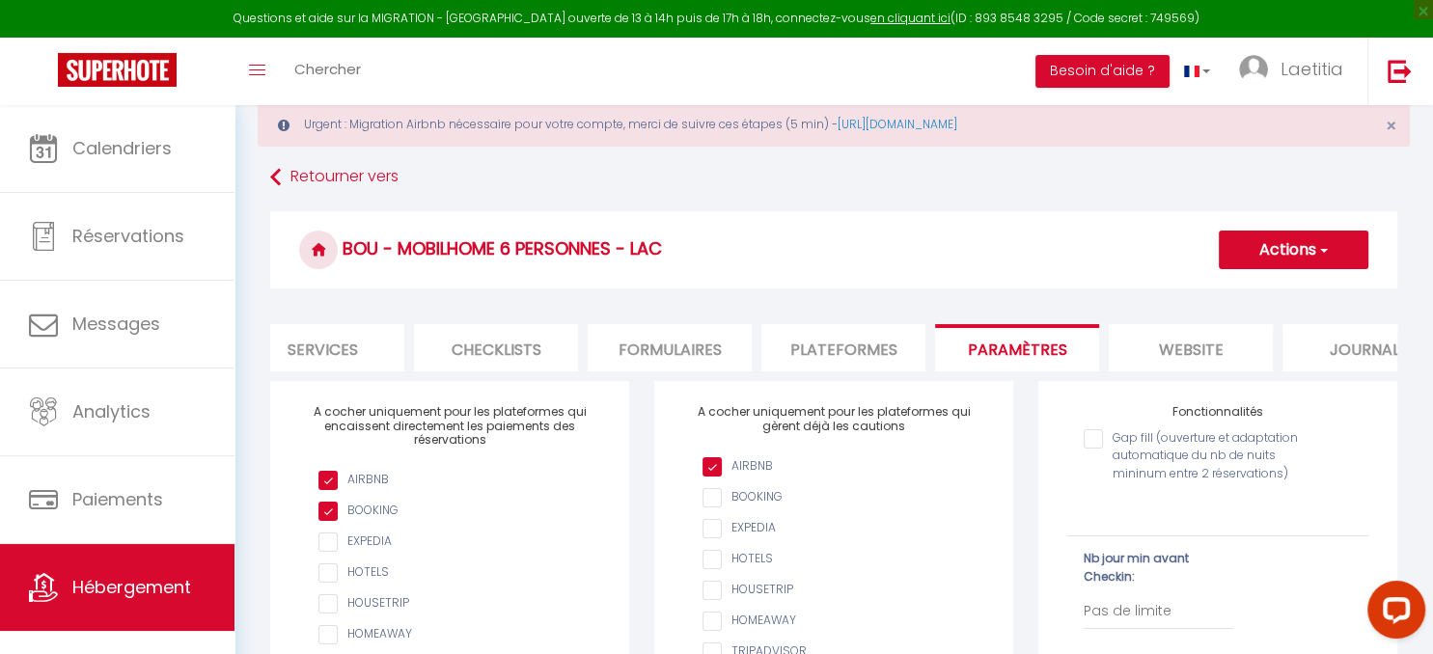
scroll to position [3, 0]
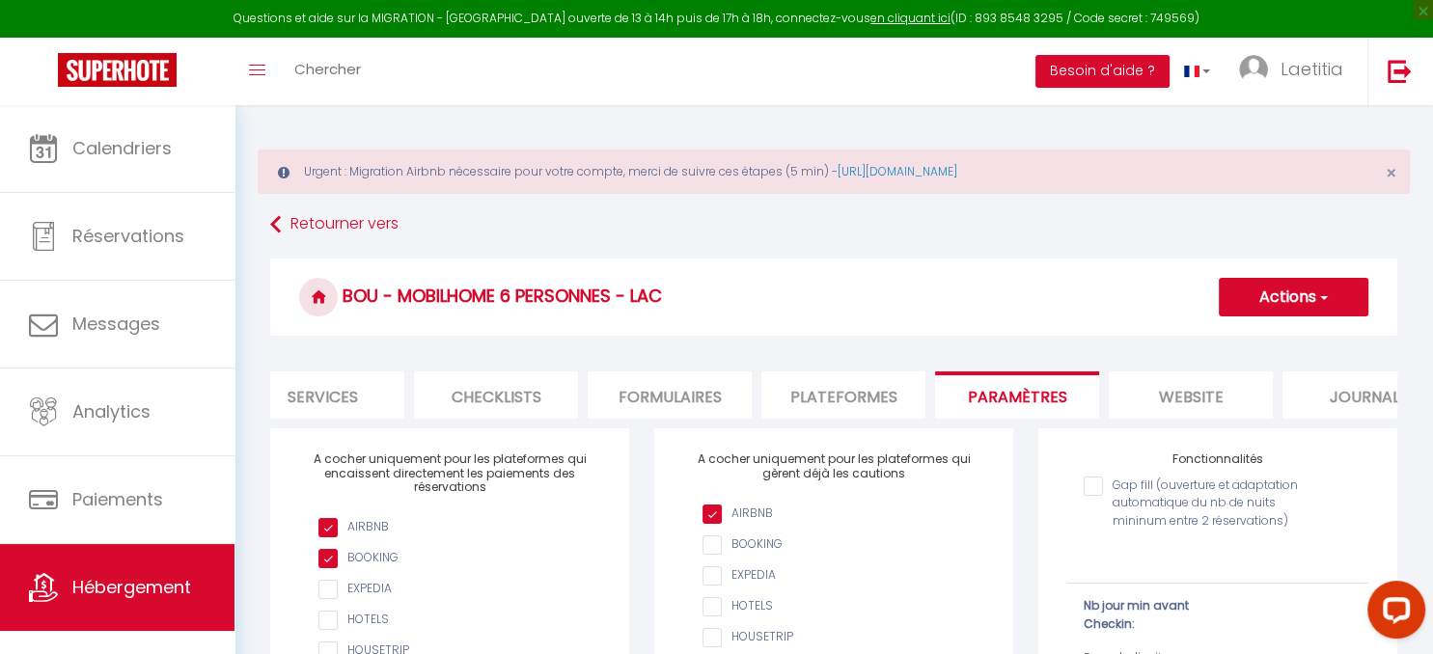
click at [1300, 297] on button "Actions" at bounding box center [1294, 297] width 150 height 39
click at [1274, 338] on input "Enregistrer" at bounding box center [1269, 339] width 71 height 19
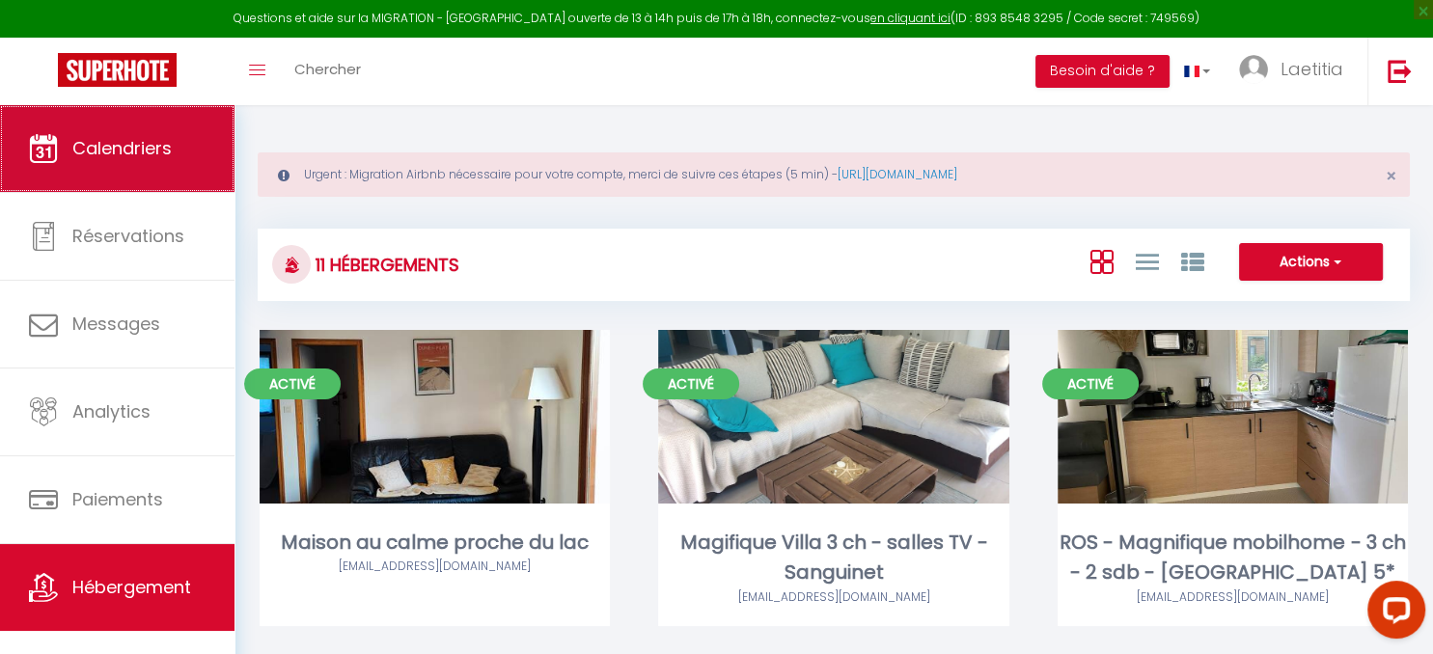
click at [53, 152] on icon at bounding box center [43, 148] width 29 height 29
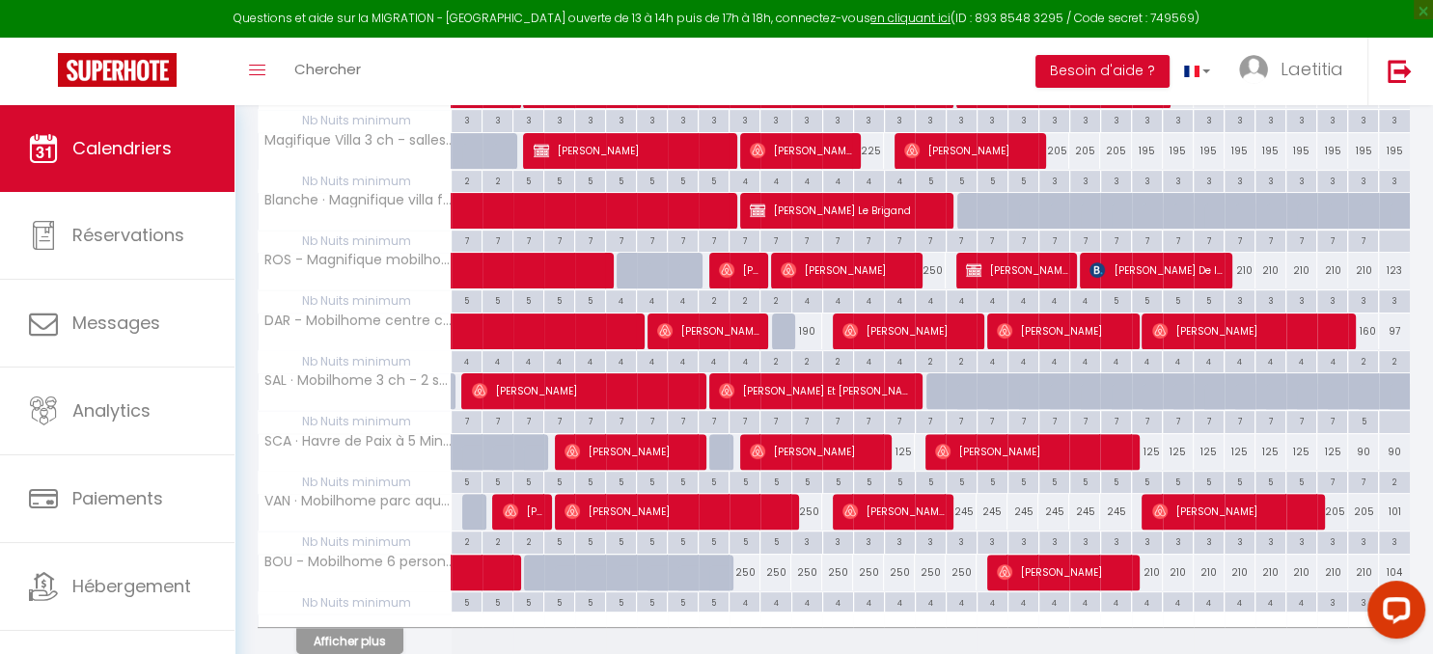
scroll to position [407, 0]
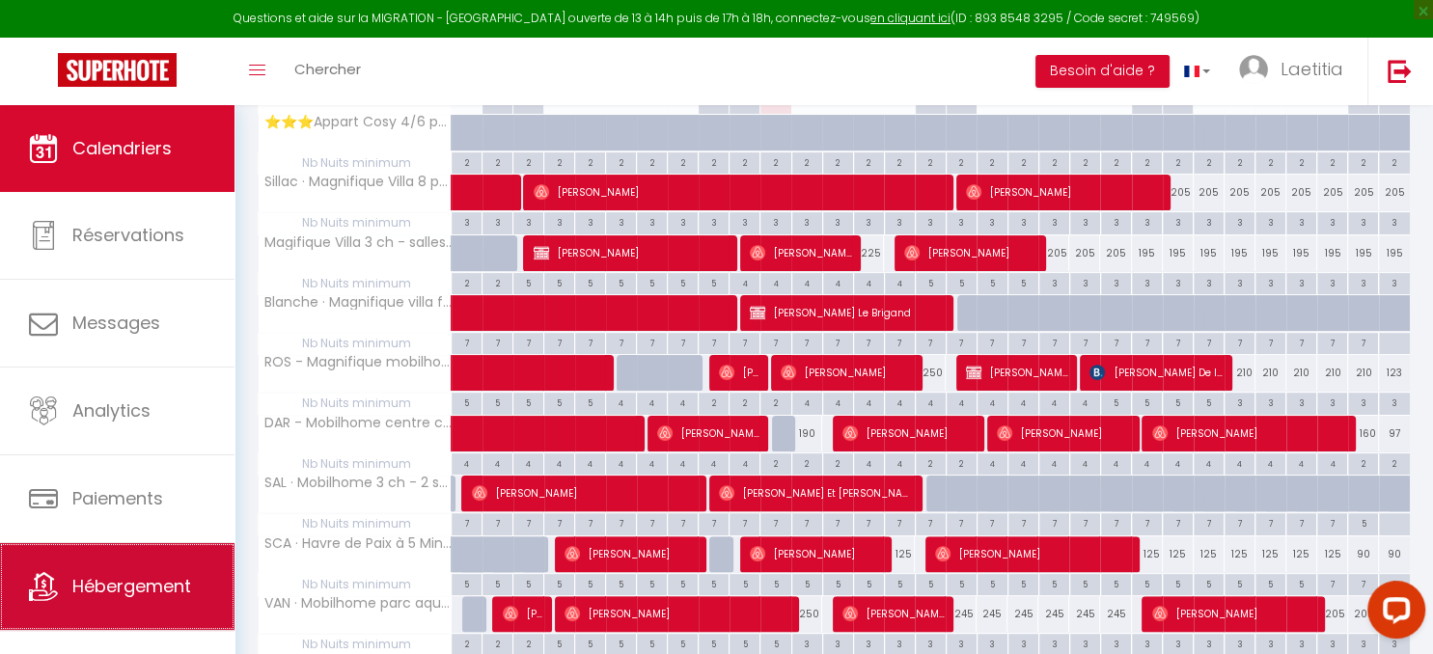
click at [84, 589] on span "Hébergement" at bounding box center [131, 586] width 119 height 24
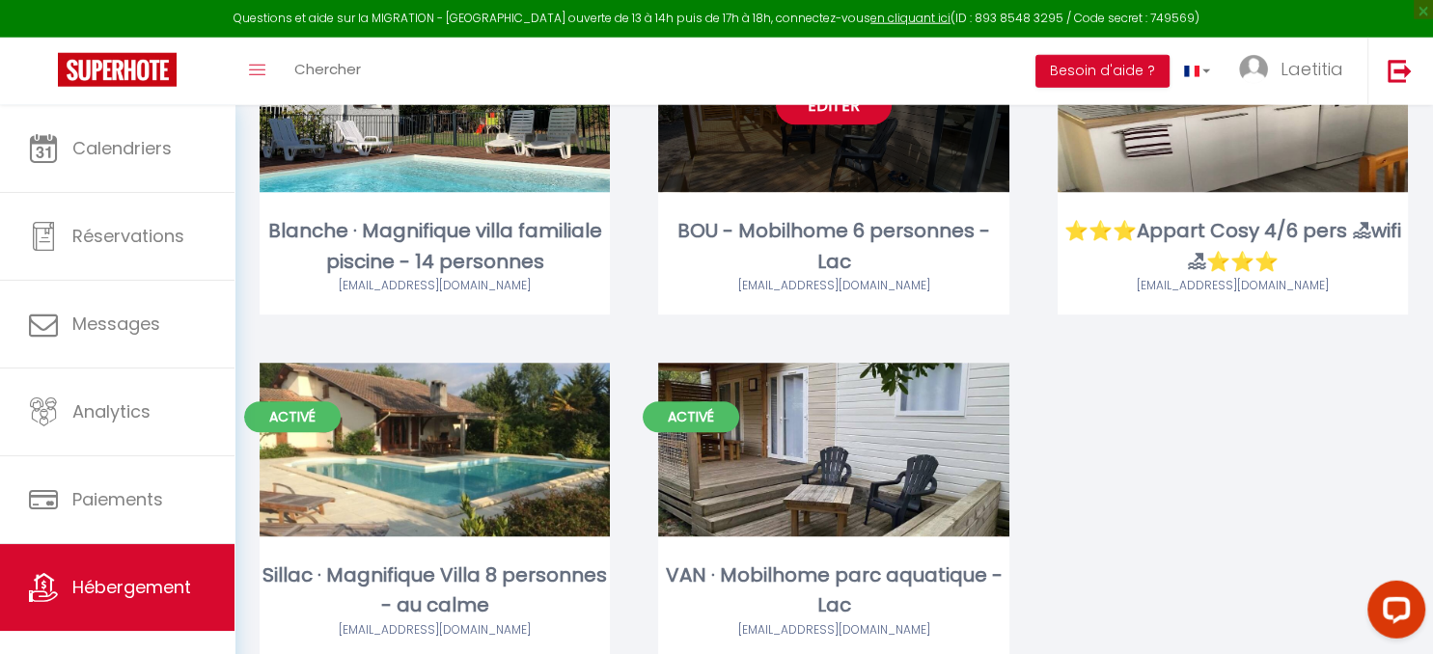
scroll to position [815, 0]
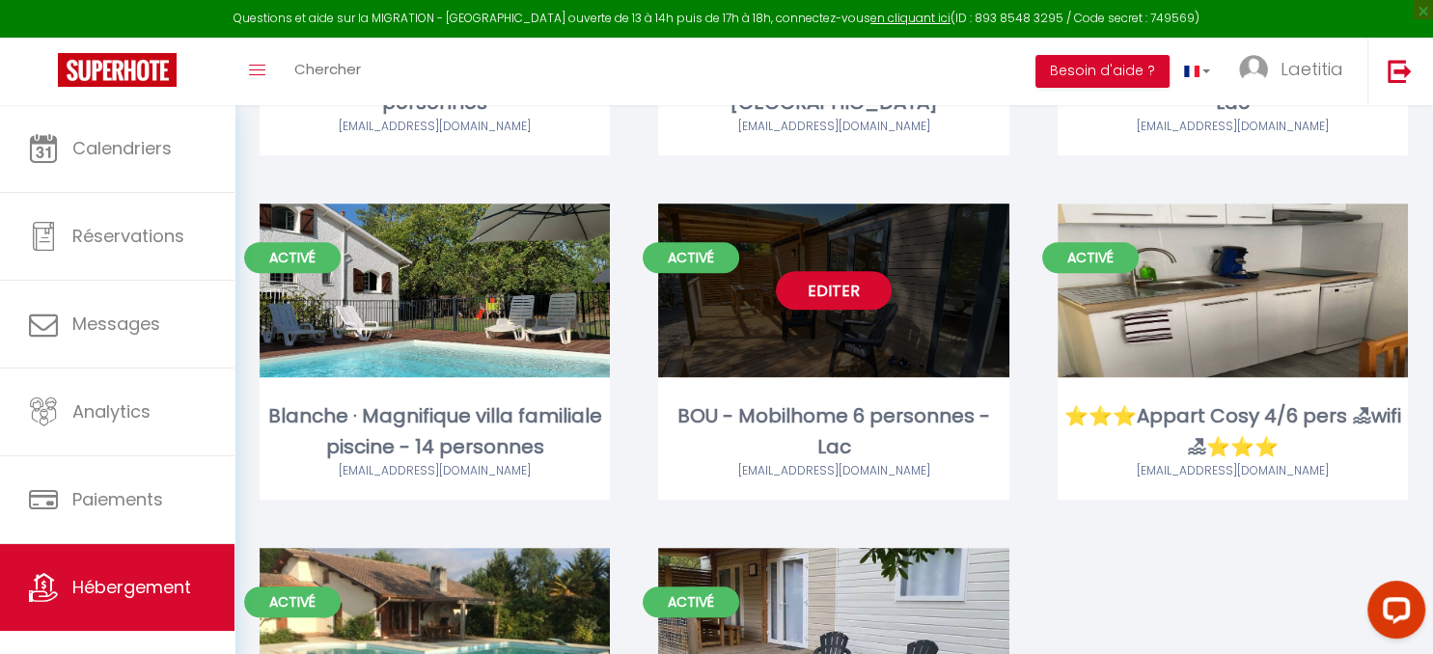
click at [839, 296] on link "Editer" at bounding box center [834, 290] width 116 height 39
select select "3"
select select "2"
select select "1"
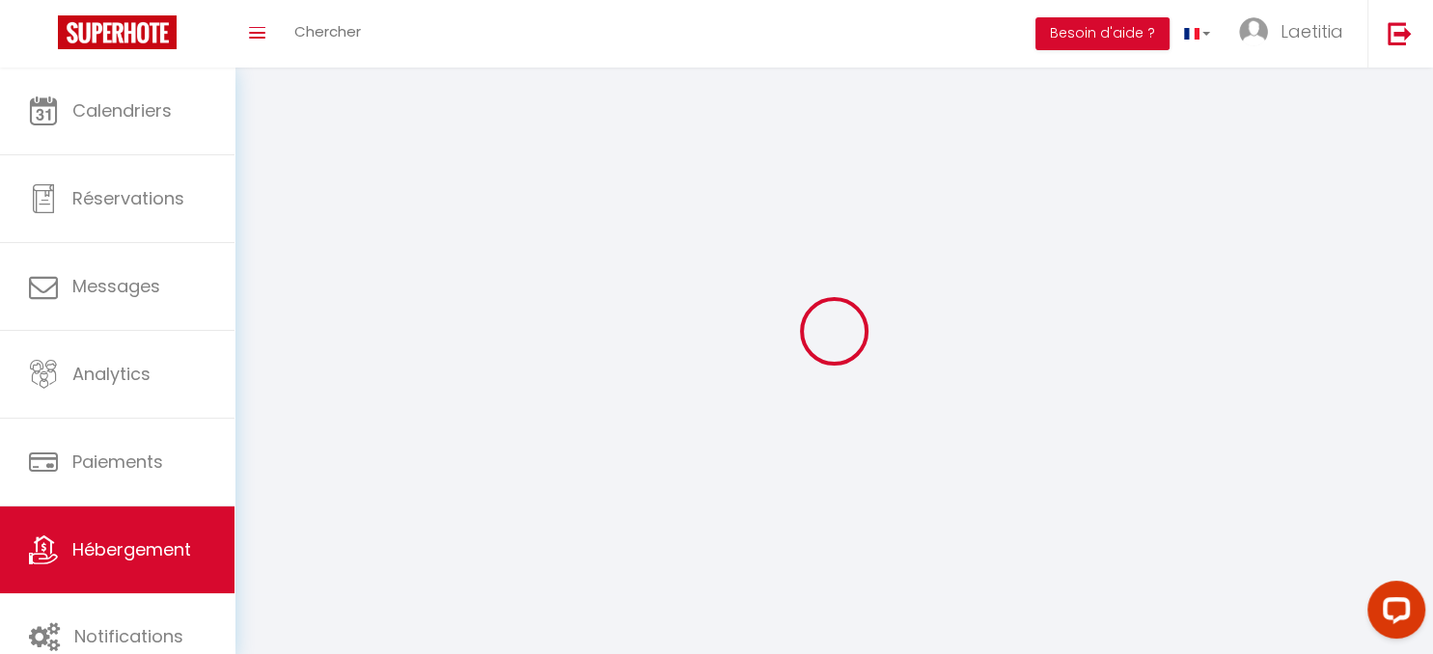
select select
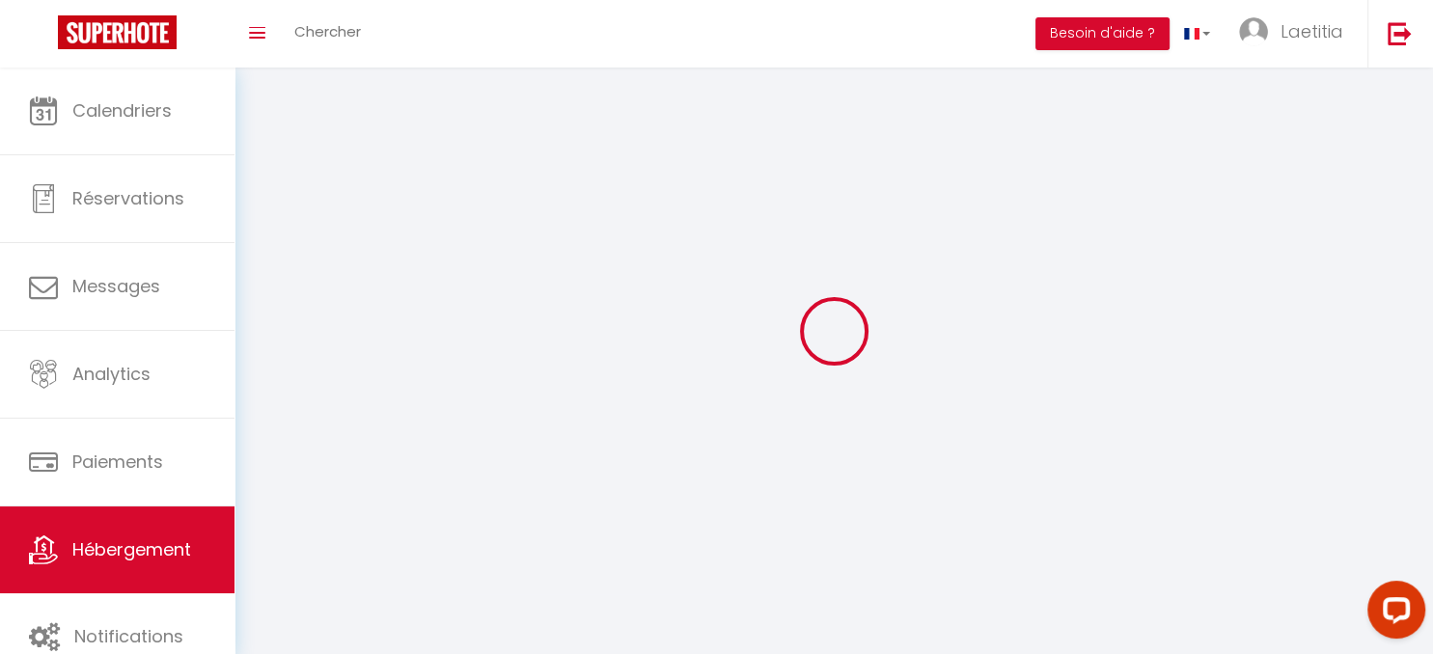
checkbox input "false"
select select
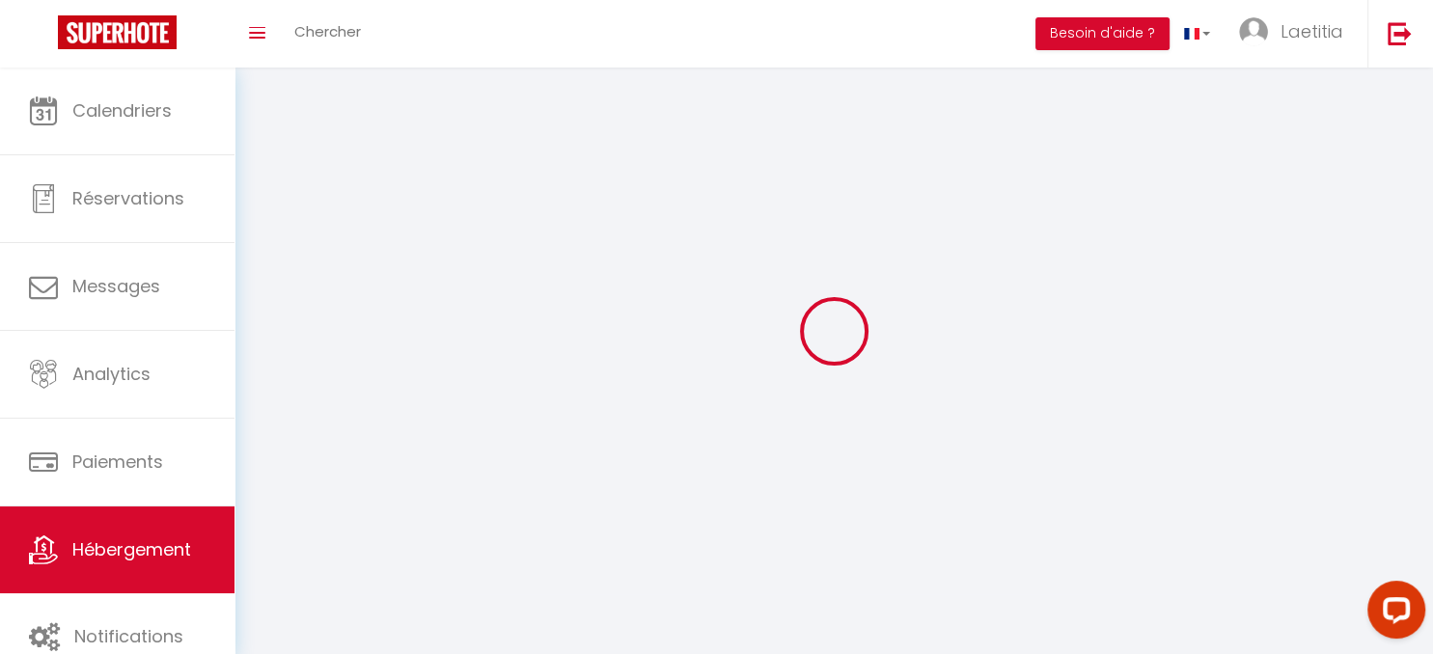
select select
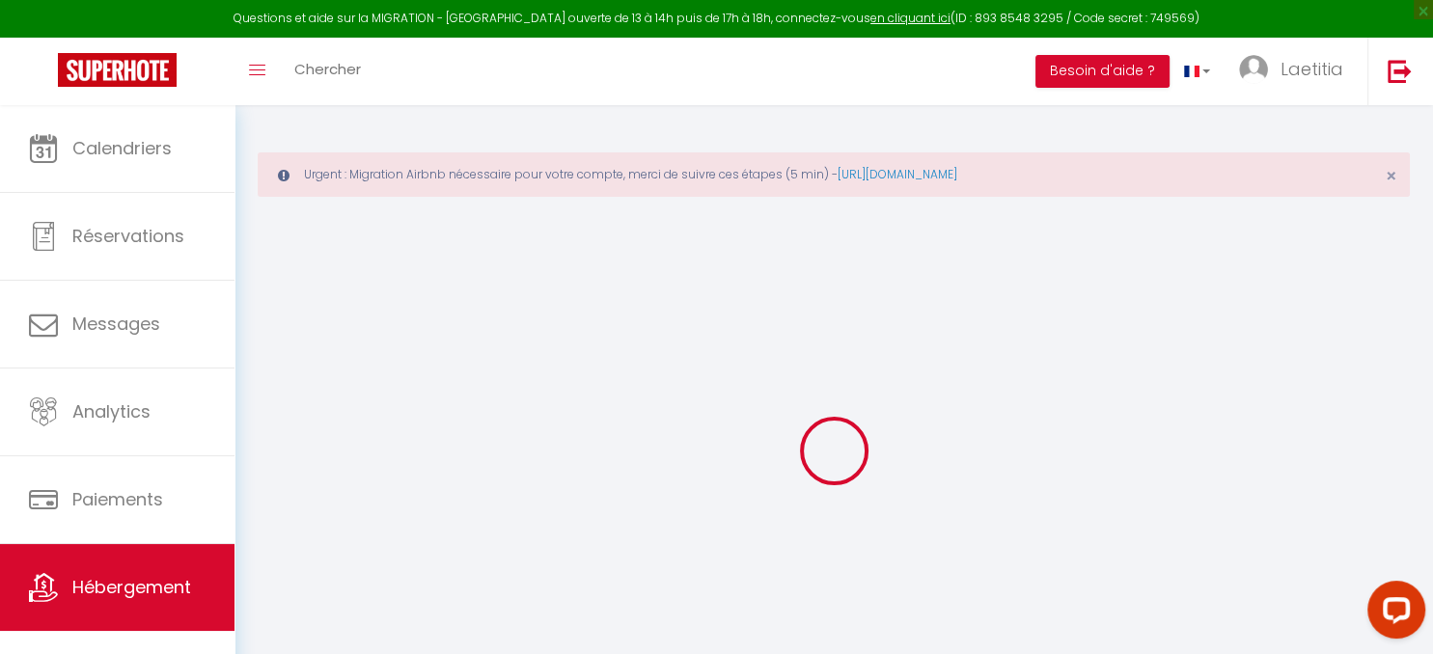
checkbox input "true"
select select
checkbox input "false"
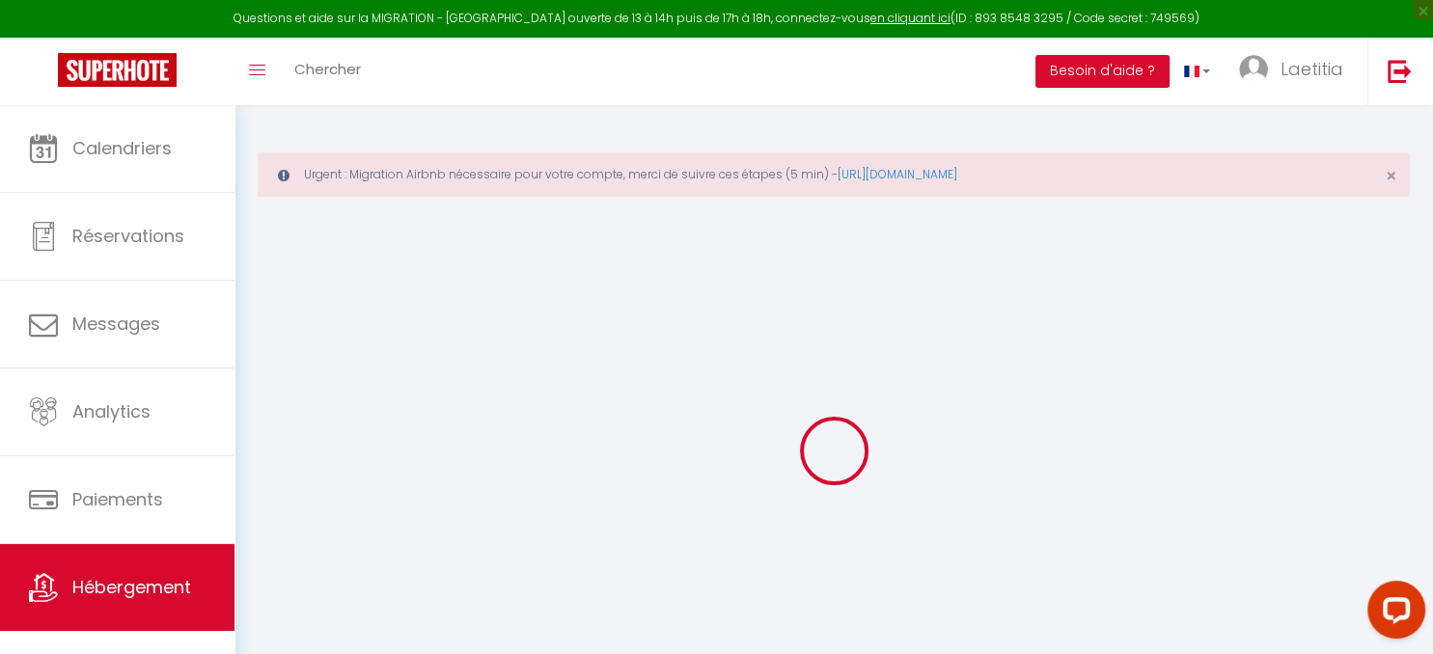
checkbox input "false"
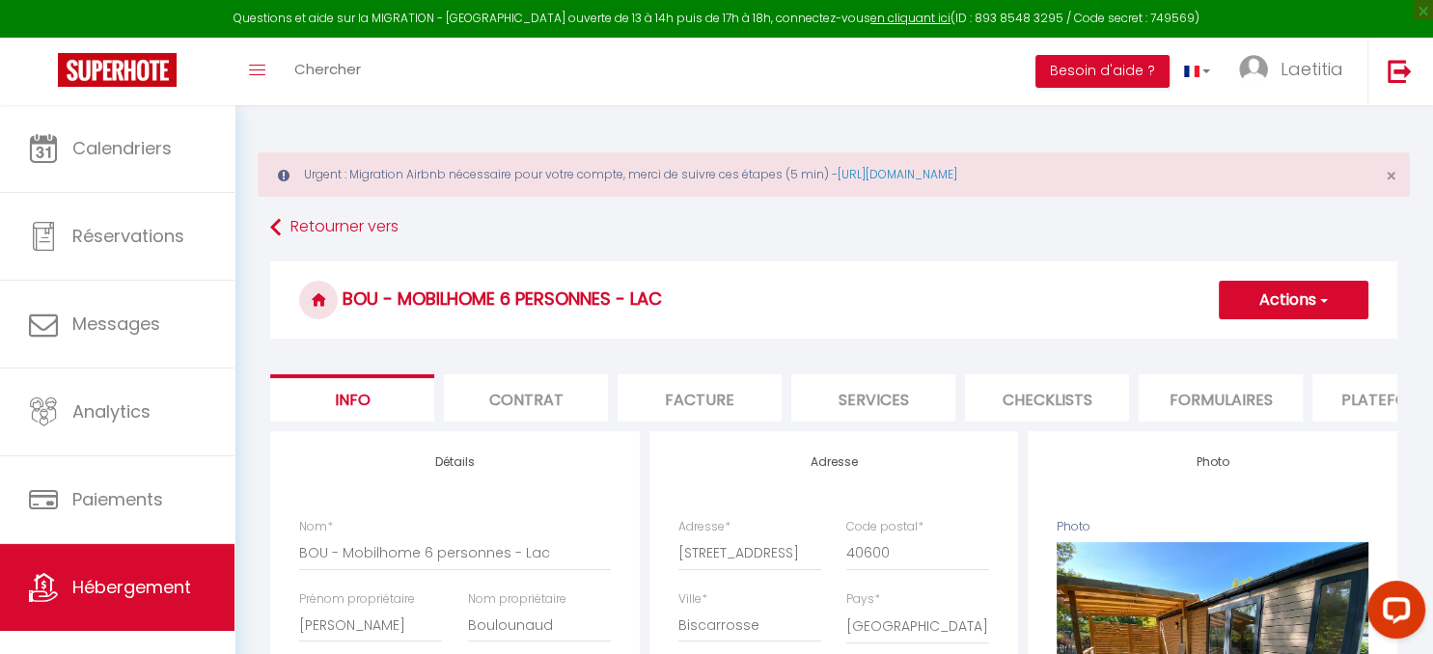
scroll to position [0, 551]
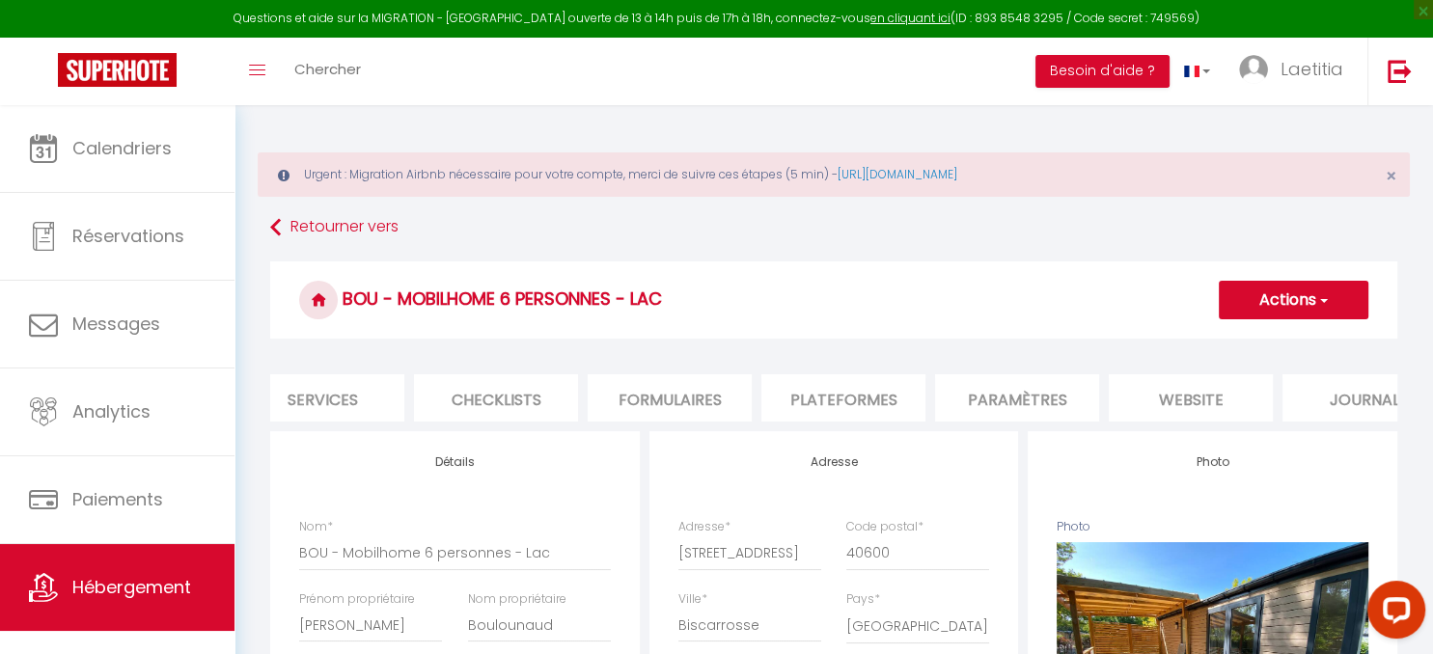
select select
checkbox input "false"
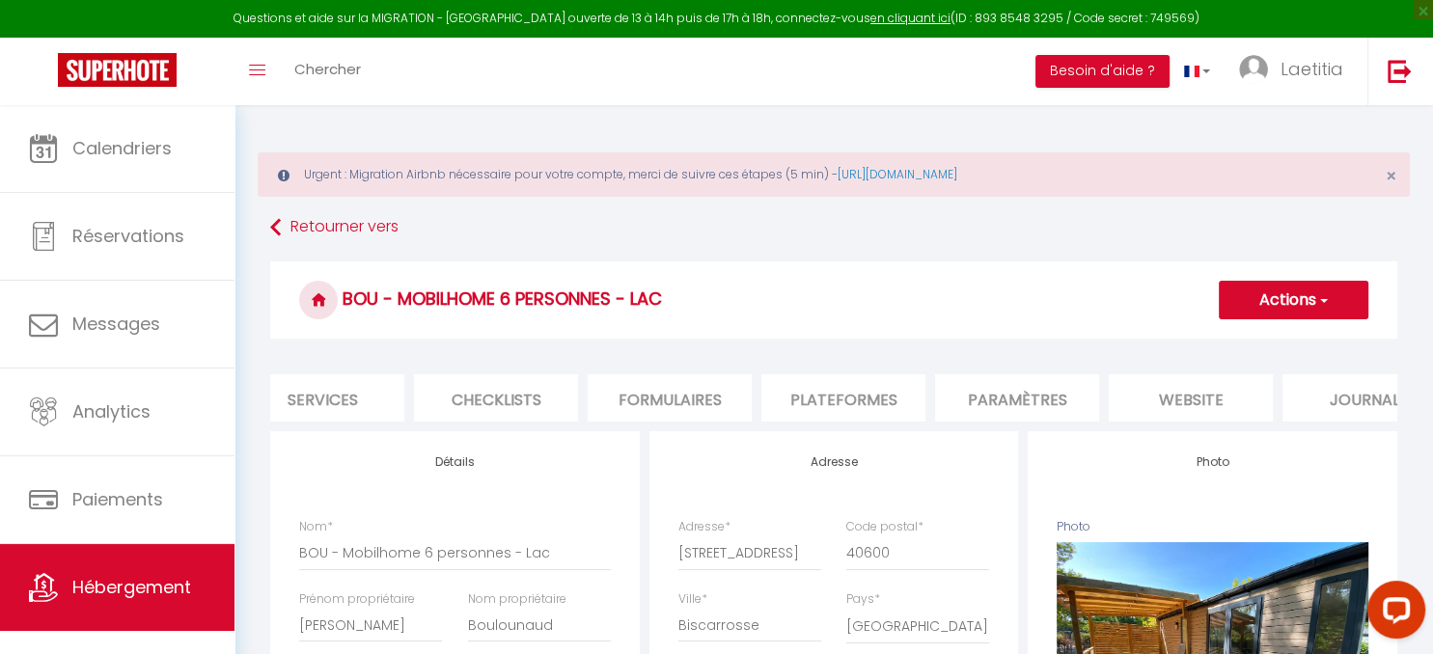
click at [1021, 402] on li "Paramètres" at bounding box center [1017, 397] width 164 height 47
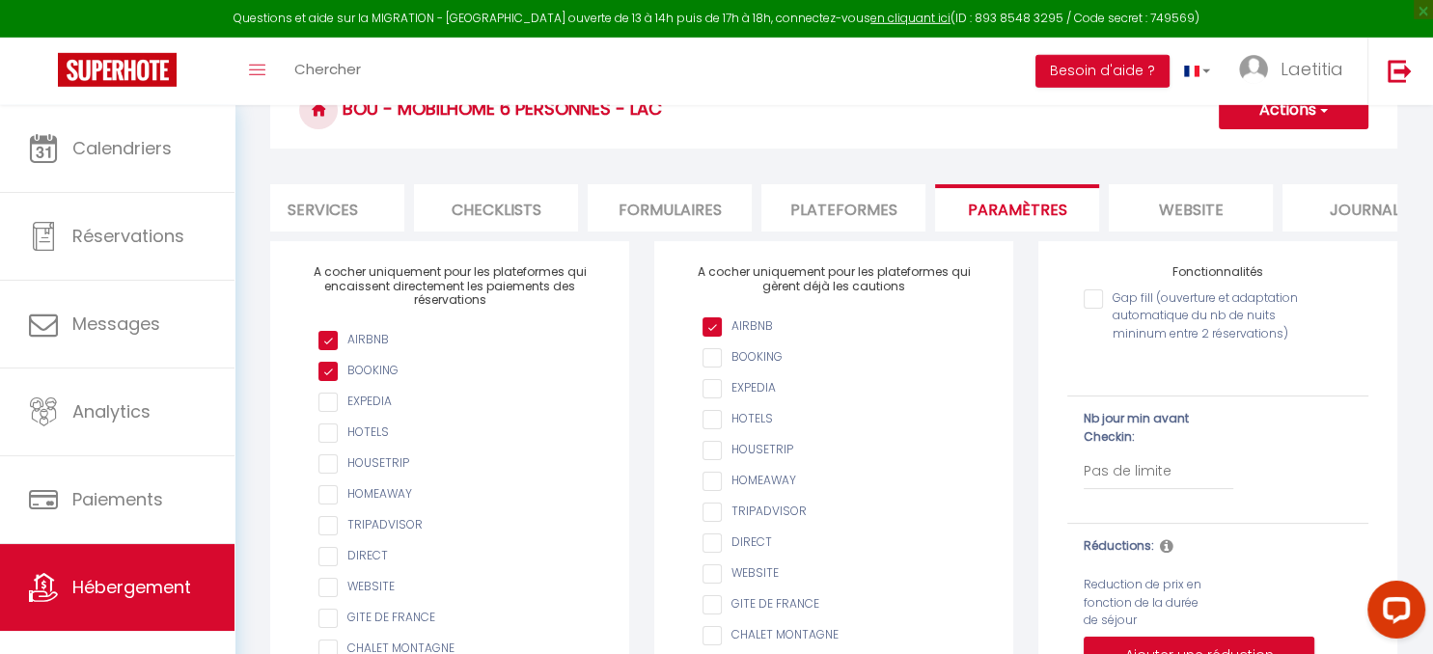
scroll to position [204, 0]
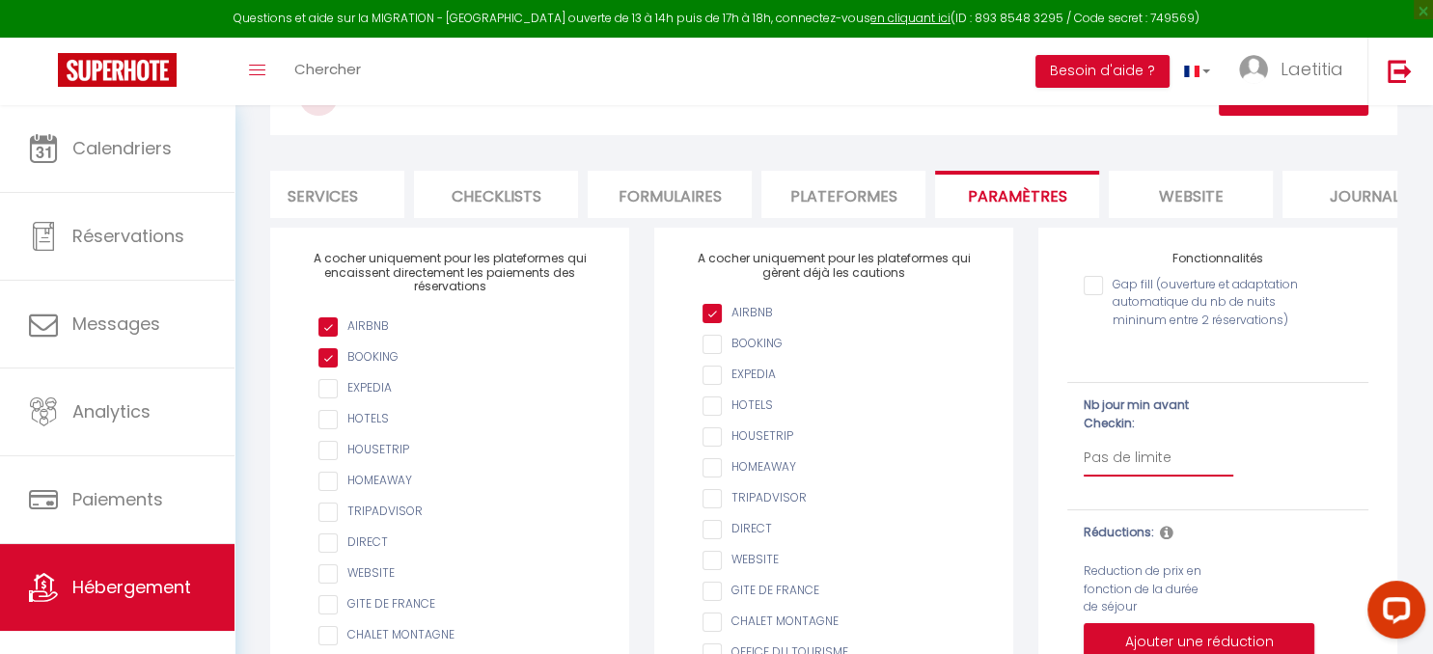
click at [1084, 440] on select "Pas de limite 1 2 3 4 5 6 7" at bounding box center [1159, 458] width 150 height 37
select select "1"
click option "1" at bounding box center [0, 0] width 0 height 0
checkbox input "false"
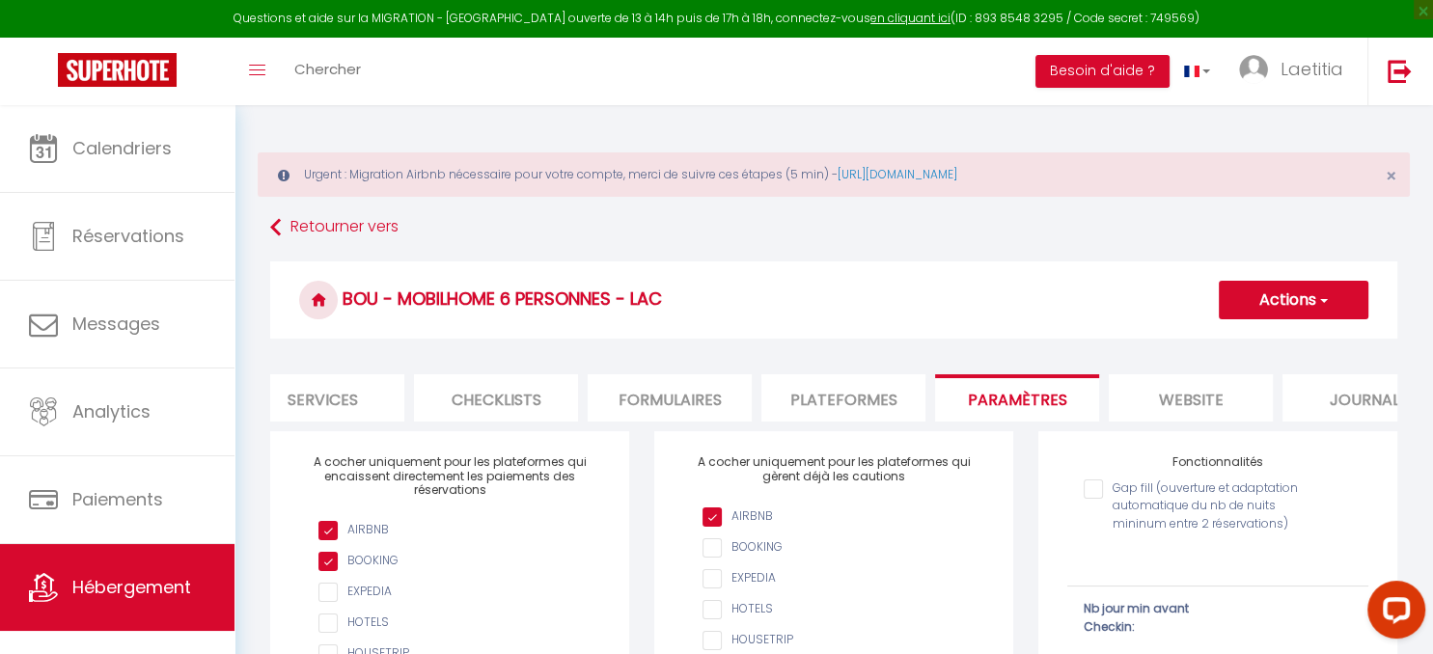
click at [1280, 306] on button "Actions" at bounding box center [1294, 300] width 150 height 39
click at [1257, 335] on input "Enregistrer" at bounding box center [1269, 342] width 71 height 19
